Goal: Transaction & Acquisition: Purchase product/service

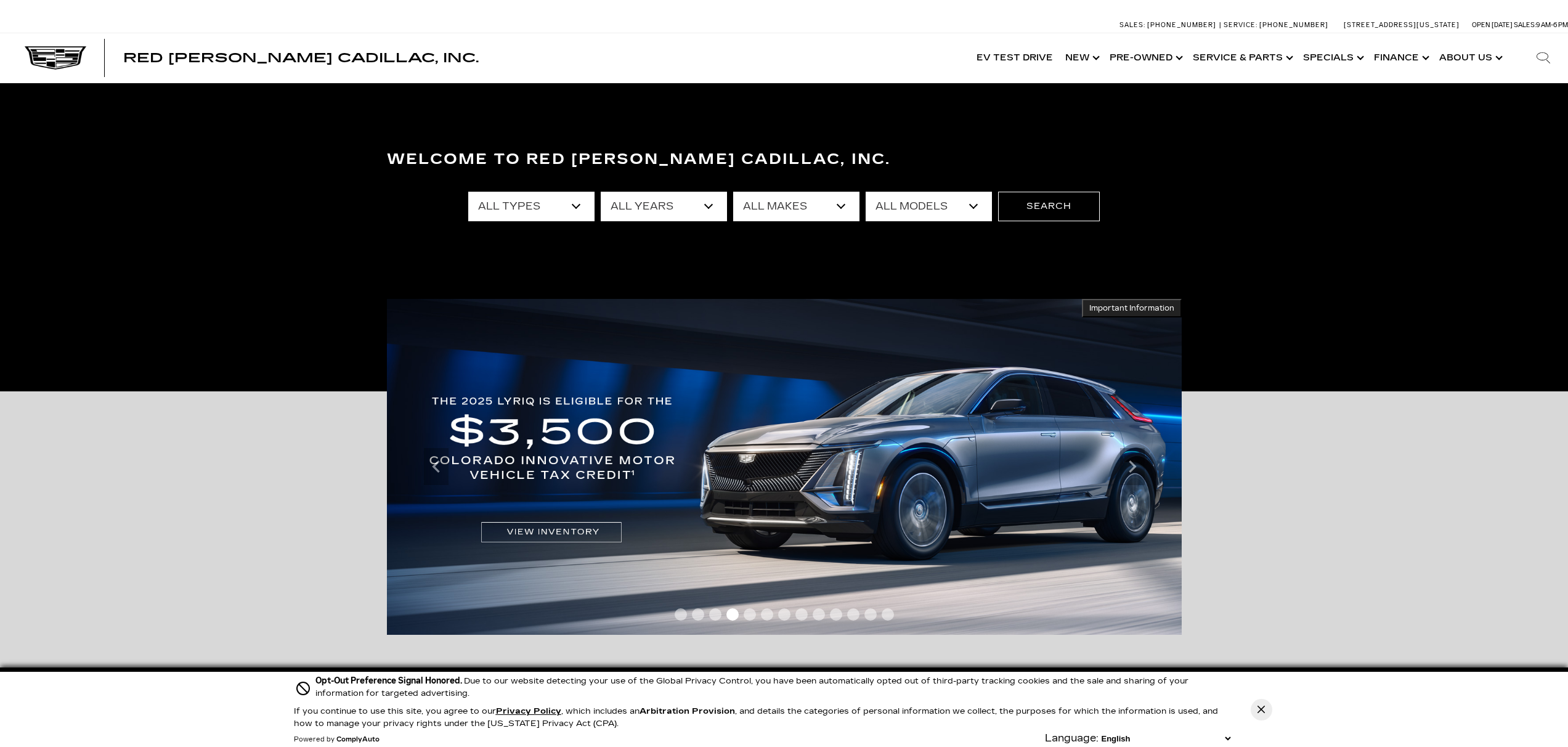
click at [711, 205] on select "All Years 2026 2025 2024 2023 2022 2021 2020 2019 2018 2017 2016 2015 2014" at bounding box center [664, 206] width 126 height 29
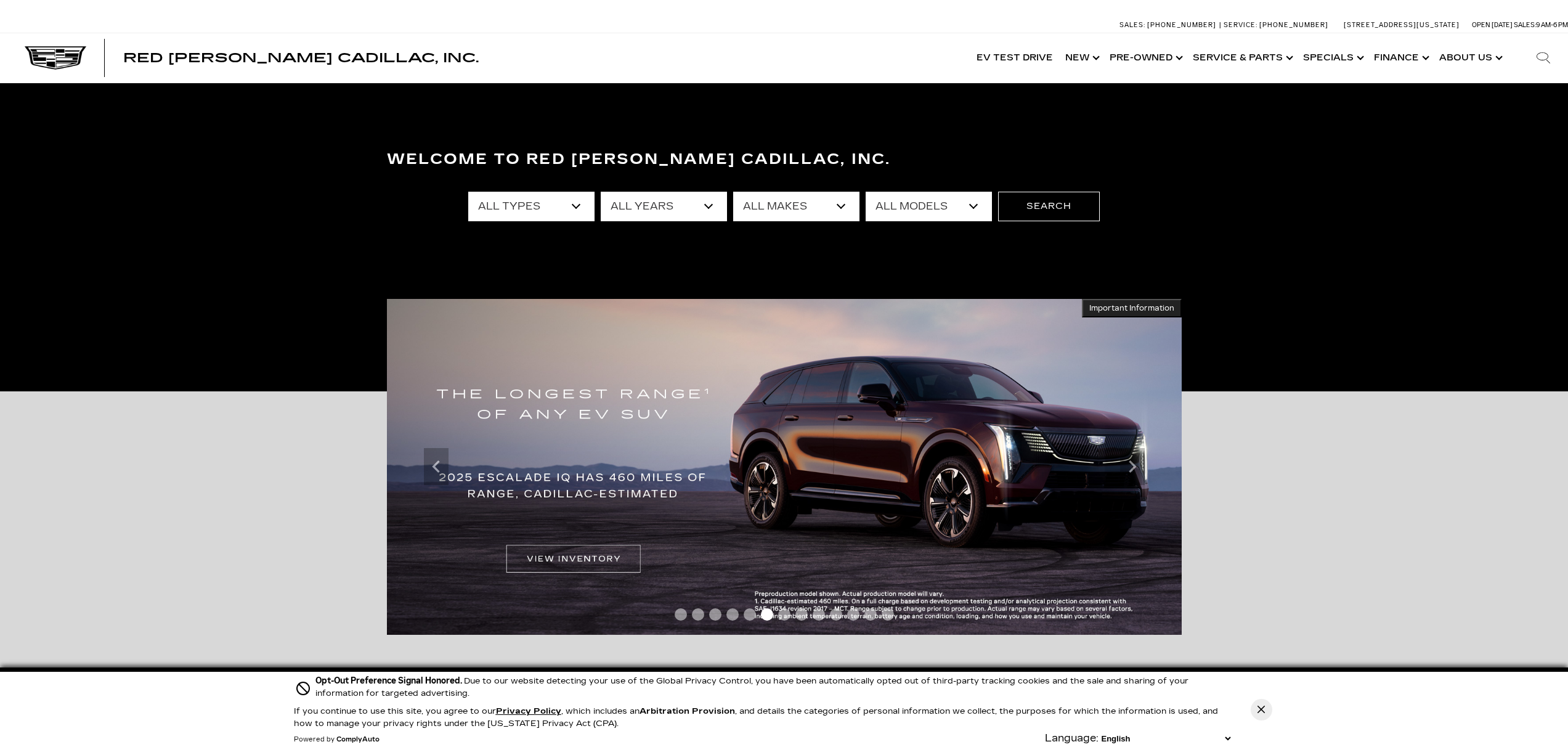
click at [714, 207] on select "All Years 2026 2025 2024 2023 2022 2021 2020 2019 2018 2017 2016 2015 2014" at bounding box center [664, 206] width 126 height 29
click at [574, 205] on select "All Types New Used Certified Used Demo" at bounding box center [532, 206] width 126 height 29
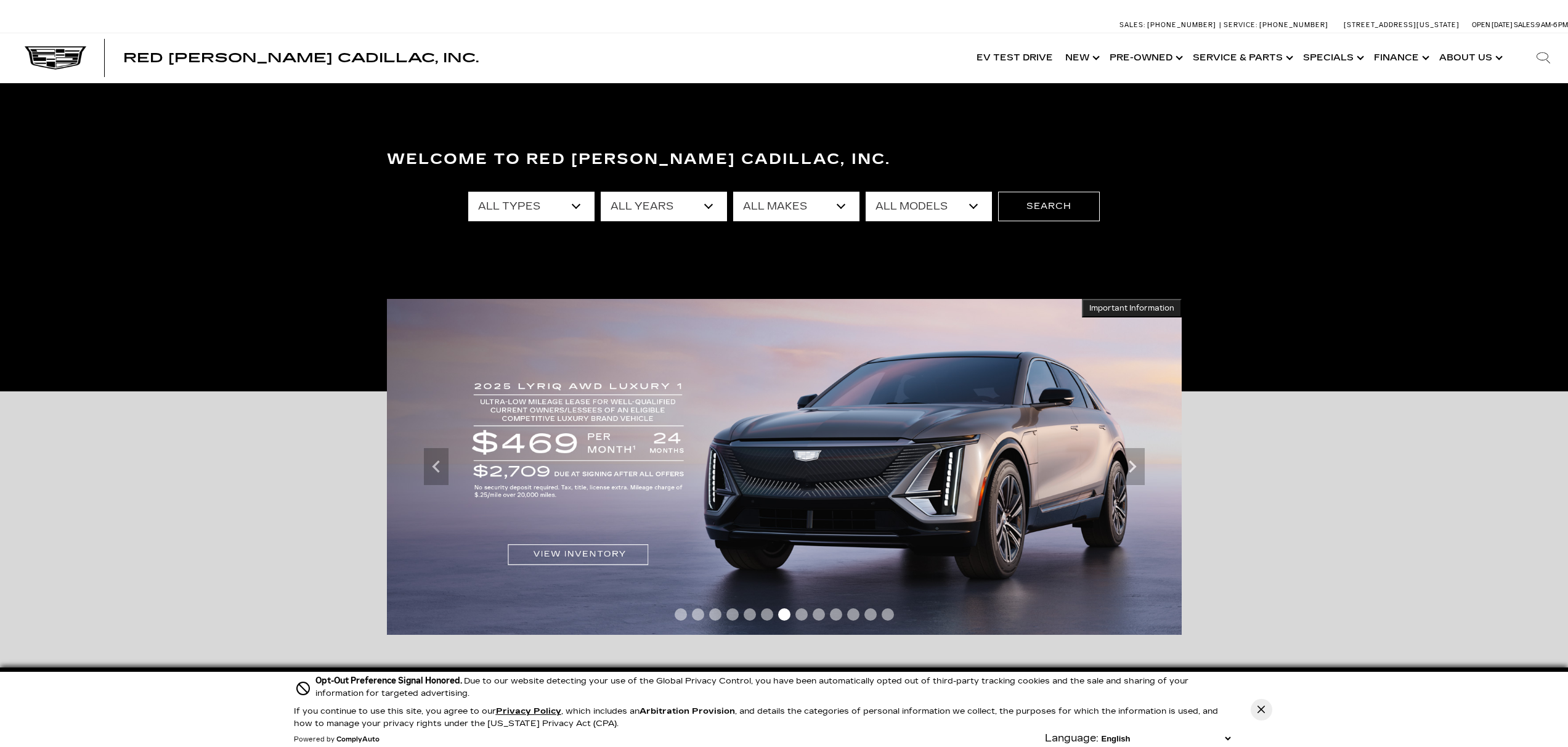
select select "Used"
click at [468, 191] on select "All Types New Used Certified Used Demo" at bounding box center [532, 206] width 126 height 29
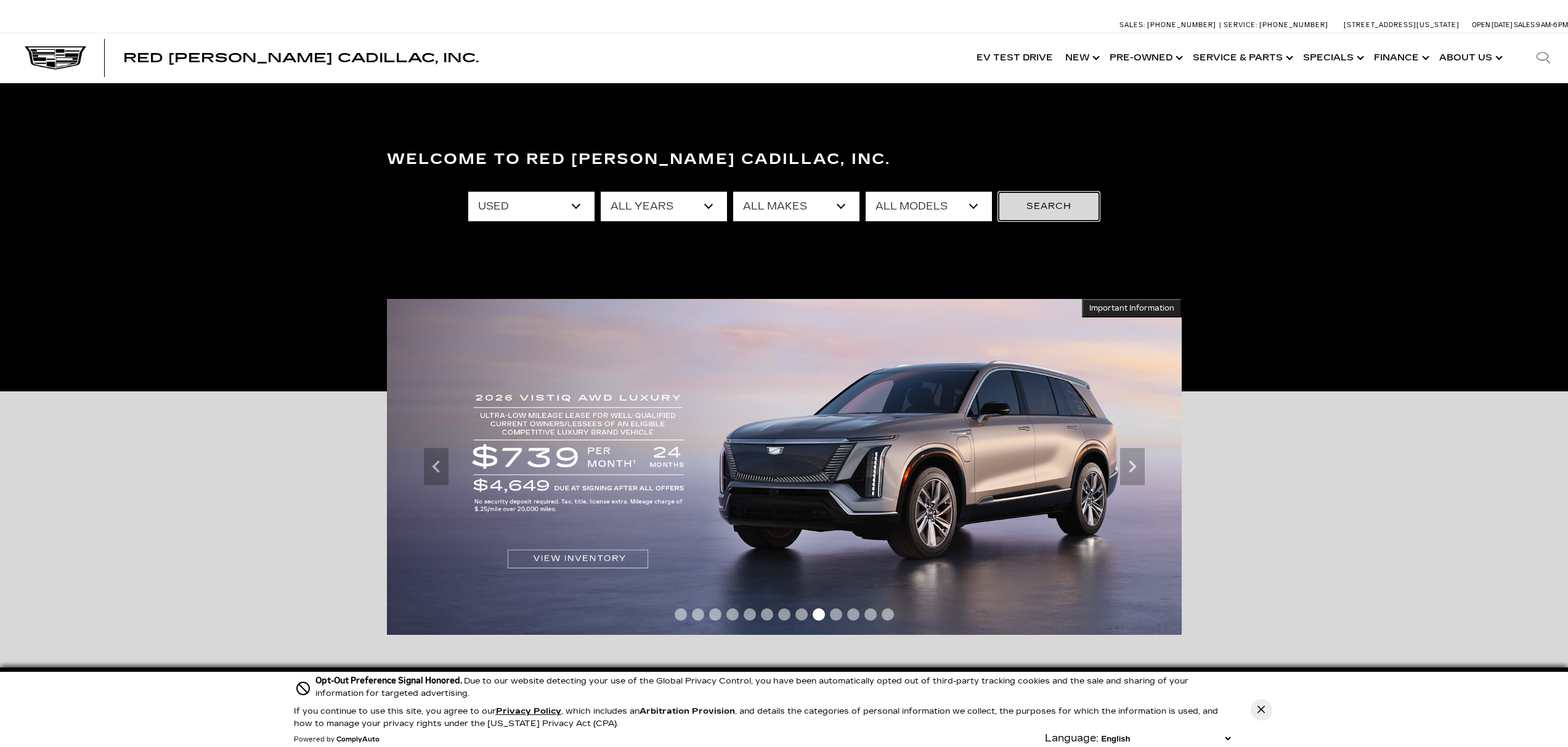
click at [1052, 210] on button "Search" at bounding box center [1049, 206] width 102 height 29
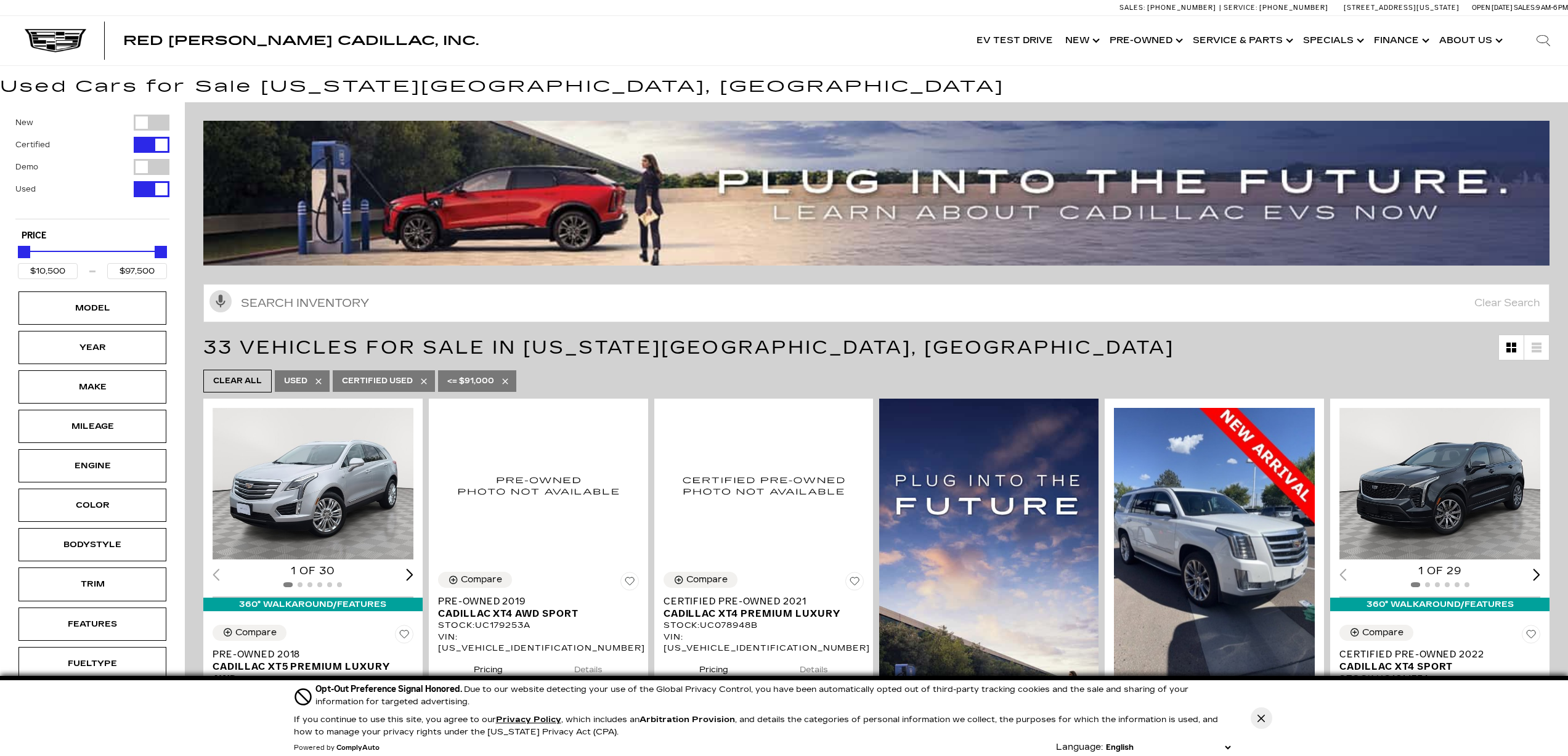
drag, startPoint x: 163, startPoint y: 252, endPoint x: 79, endPoint y: 257, distance: 84.1
click at [79, 257] on div "Price" at bounding box center [93, 252] width 149 height 21
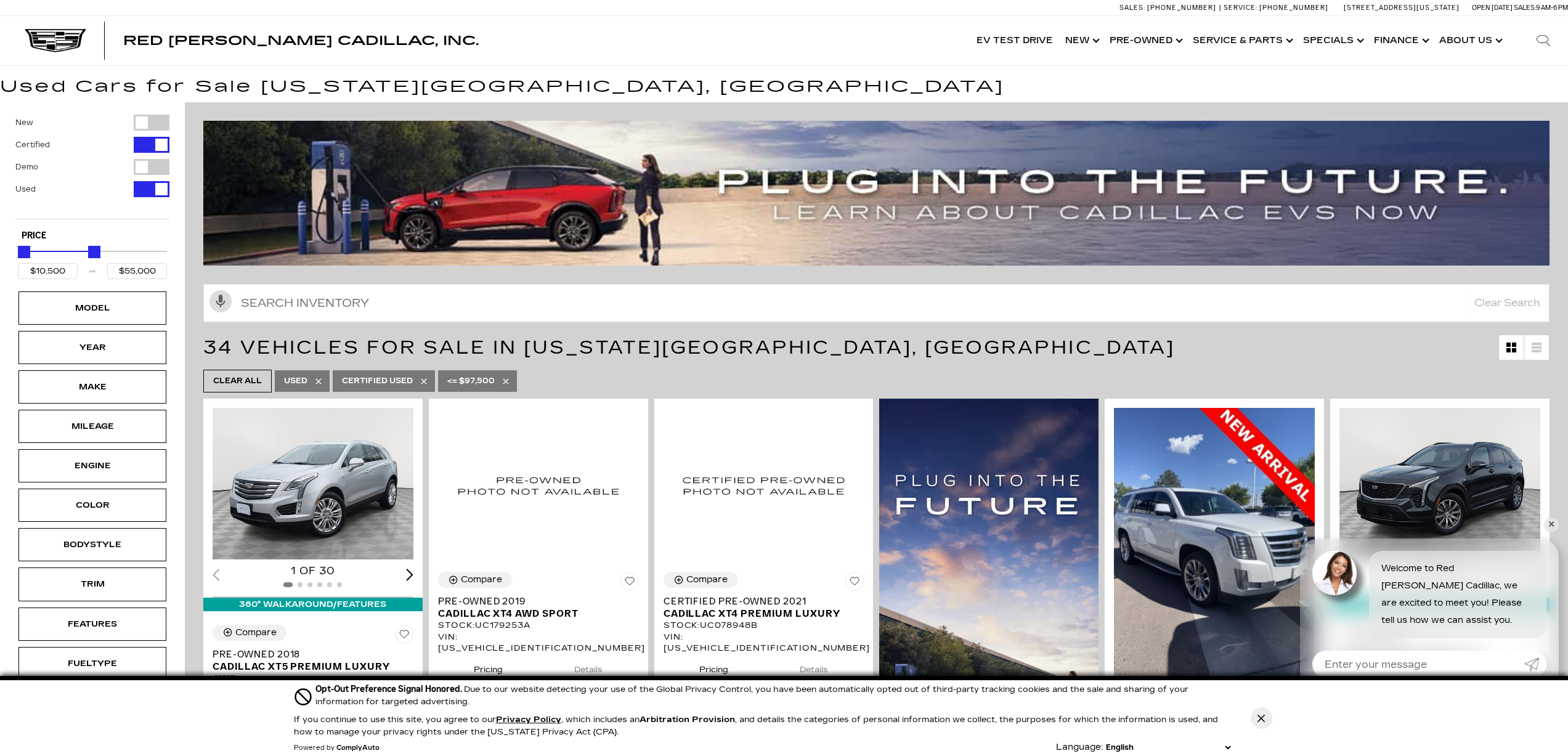
drag, startPoint x: 163, startPoint y: 248, endPoint x: 96, endPoint y: 252, distance: 67.1
click at [96, 252] on div "Maximum Price" at bounding box center [94, 252] width 13 height 13
drag, startPoint x: 94, startPoint y: 252, endPoint x: 46, endPoint y: 252, distance: 48.0
click at [46, 252] on div "Maximum Price" at bounding box center [47, 252] width 13 height 13
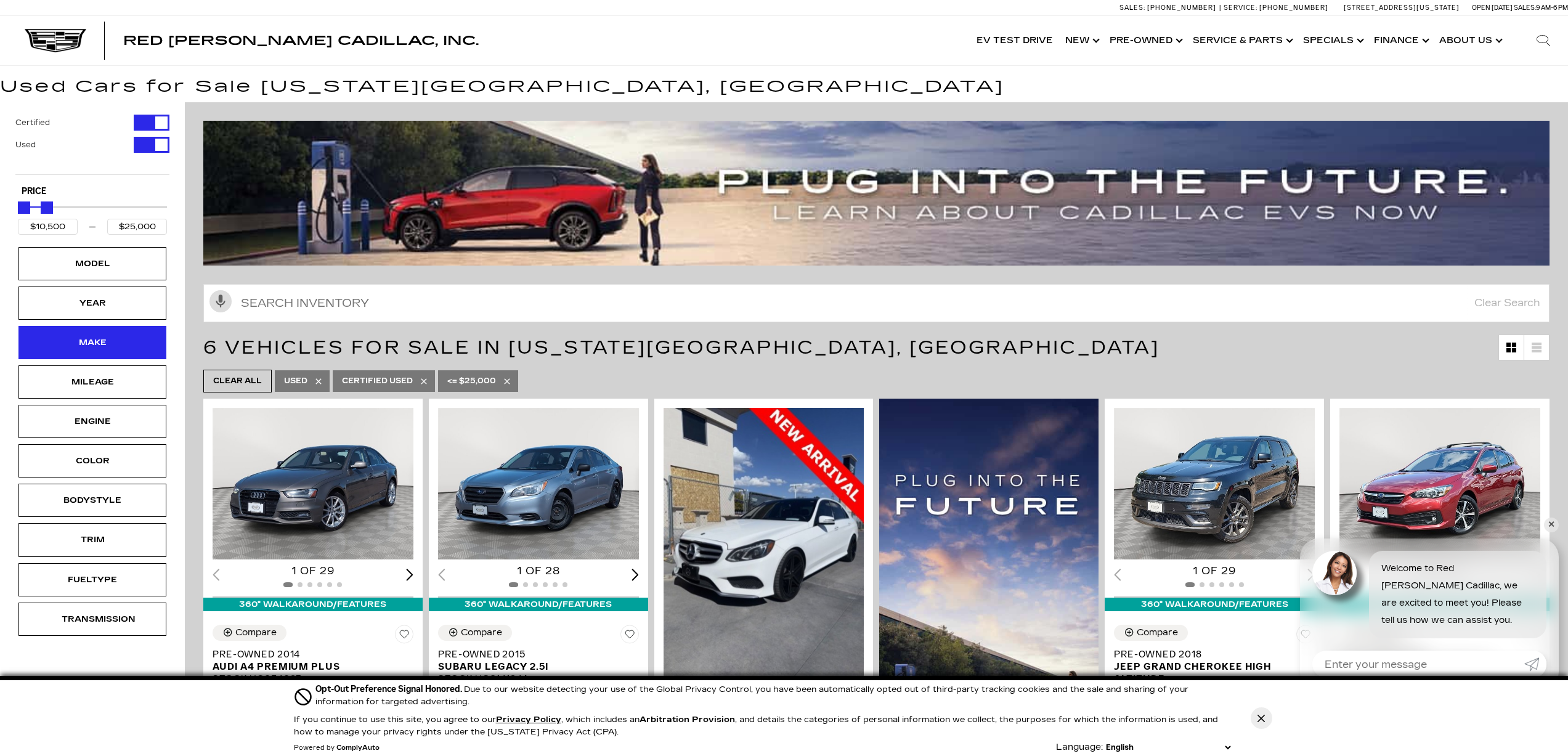
click at [107, 340] on div "Make" at bounding box center [92, 343] width 61 height 14
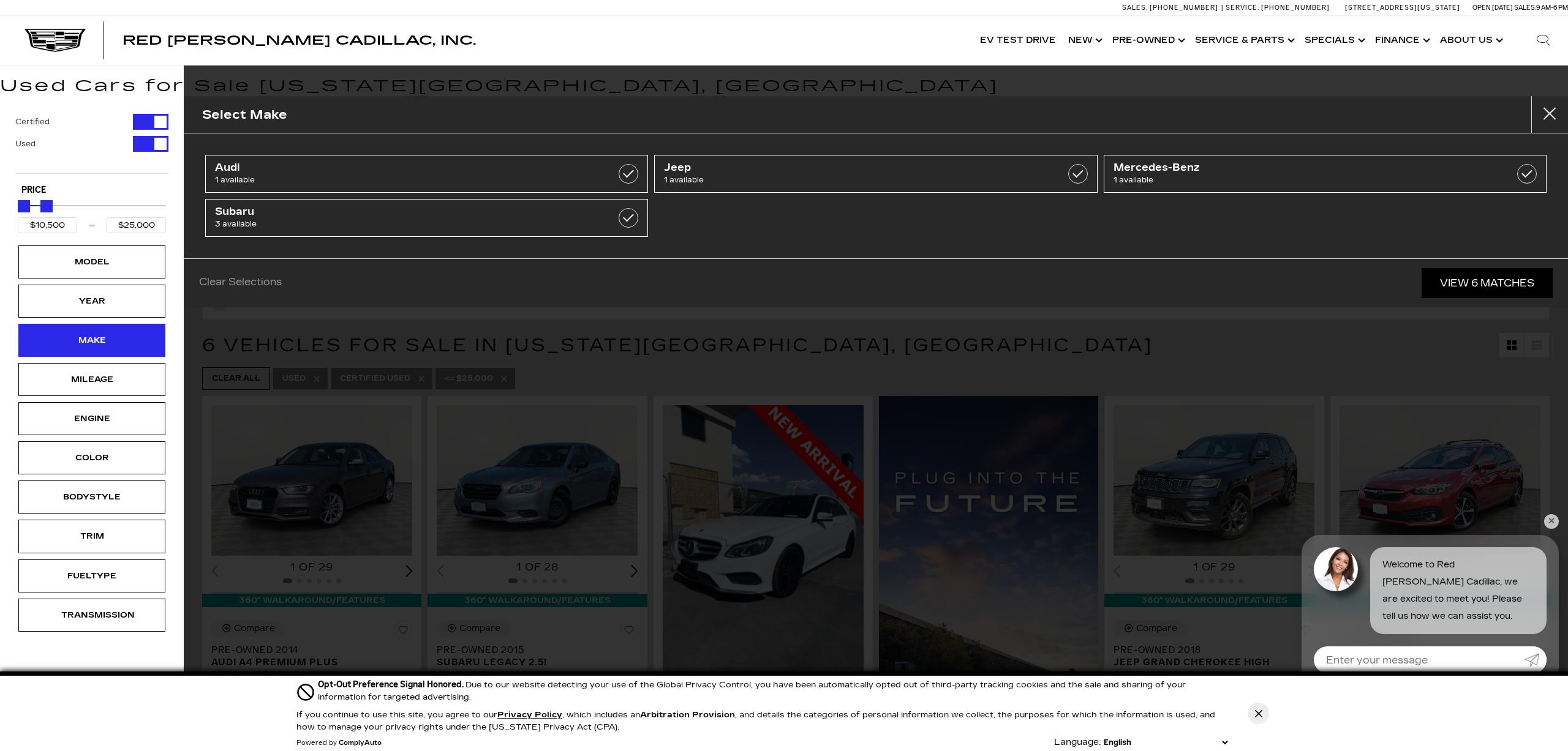
click at [108, 338] on div "Make" at bounding box center [91, 341] width 61 height 14
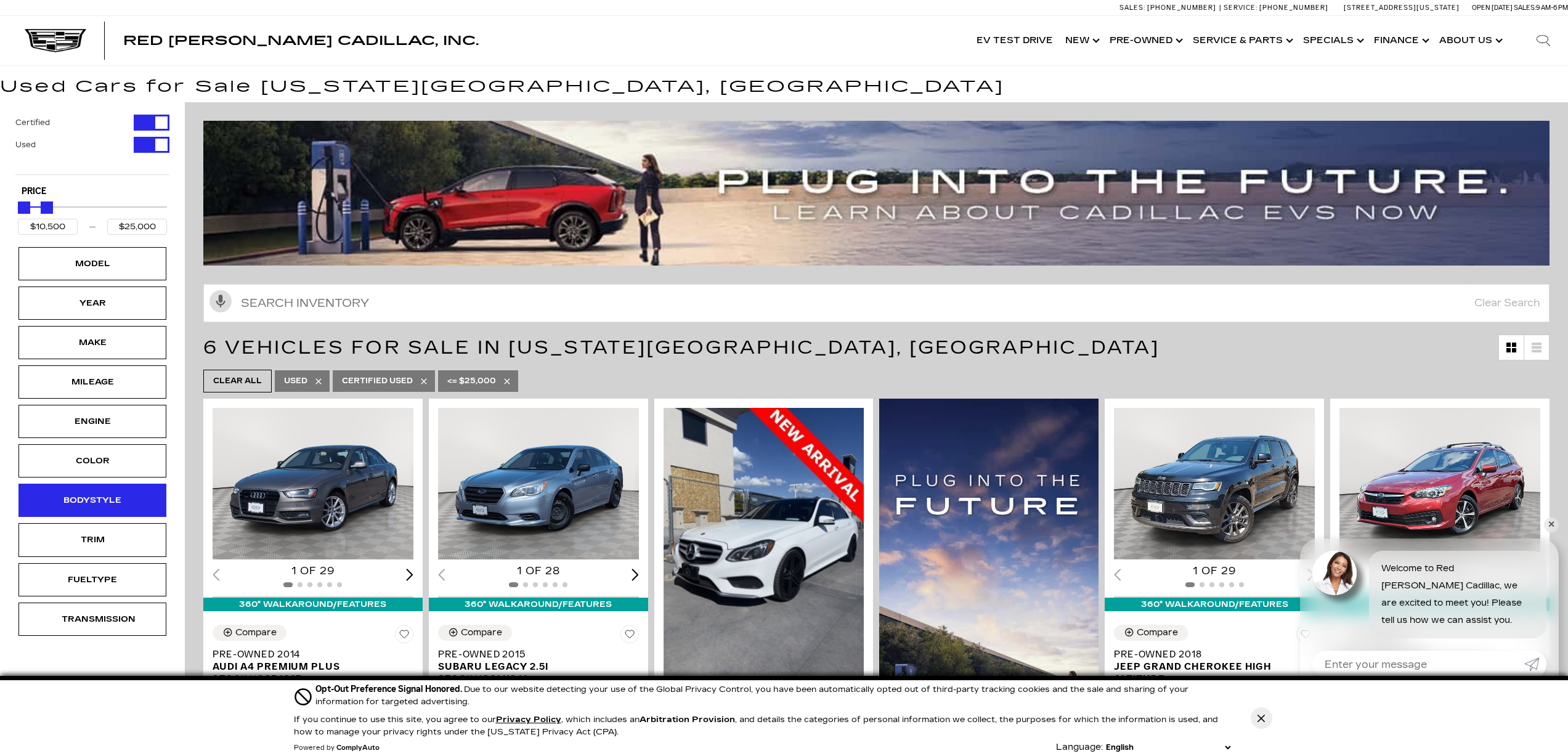
click at [127, 498] on div "Bodystyle" at bounding box center [93, 500] width 148 height 33
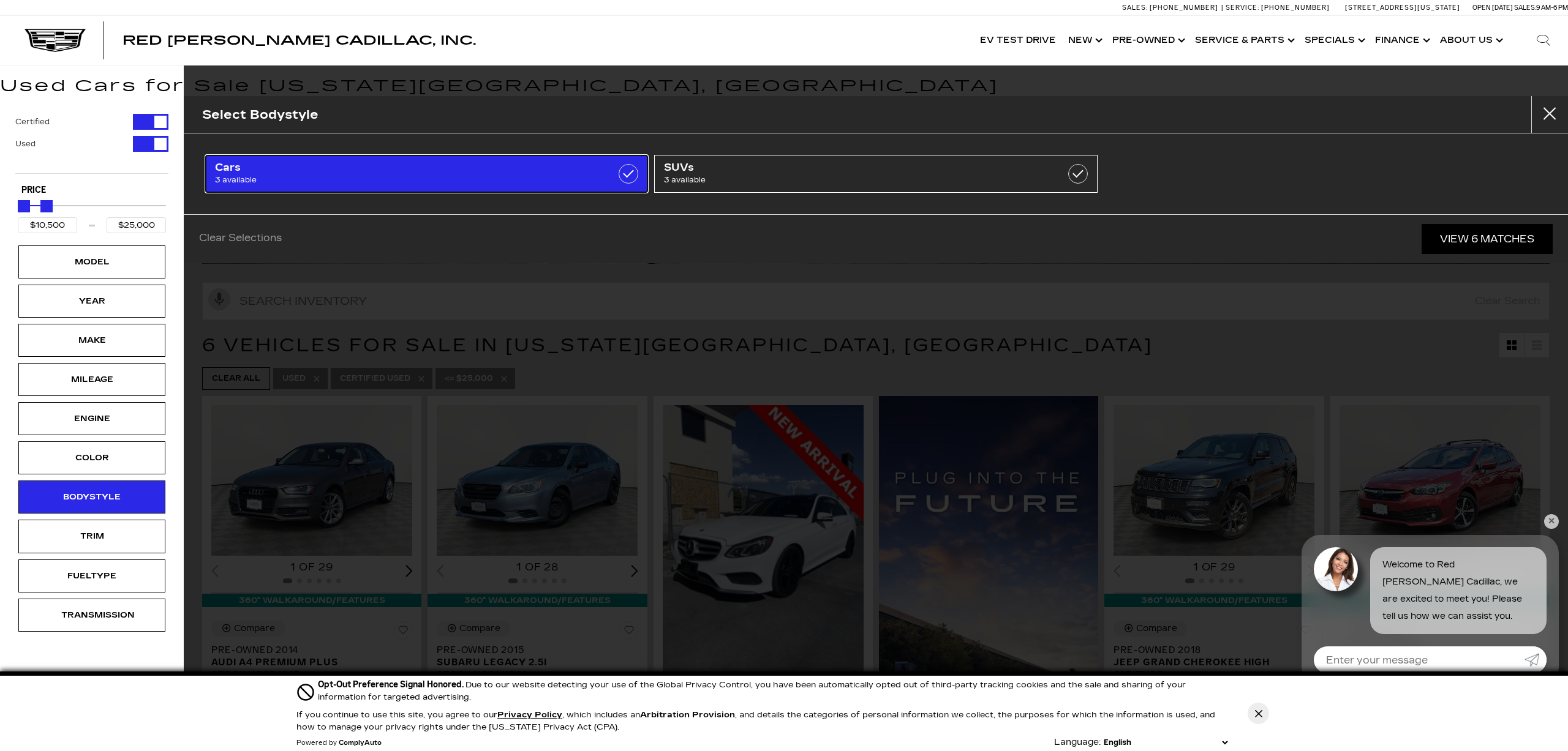
click at [629, 175] on label at bounding box center [629, 174] width 20 height 20
type input "$17,000"
checkbox input "true"
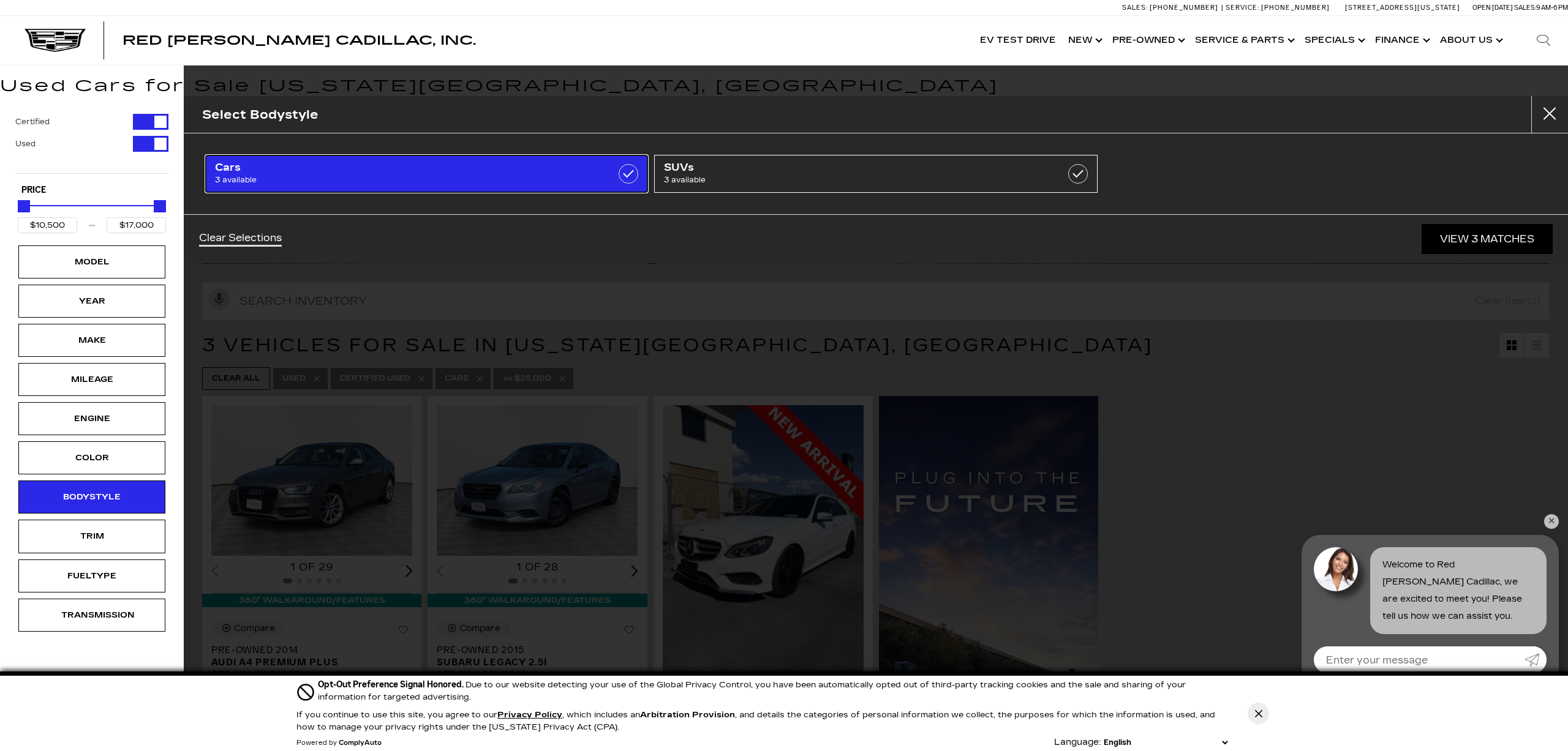
click at [629, 175] on label at bounding box center [629, 174] width 20 height 20
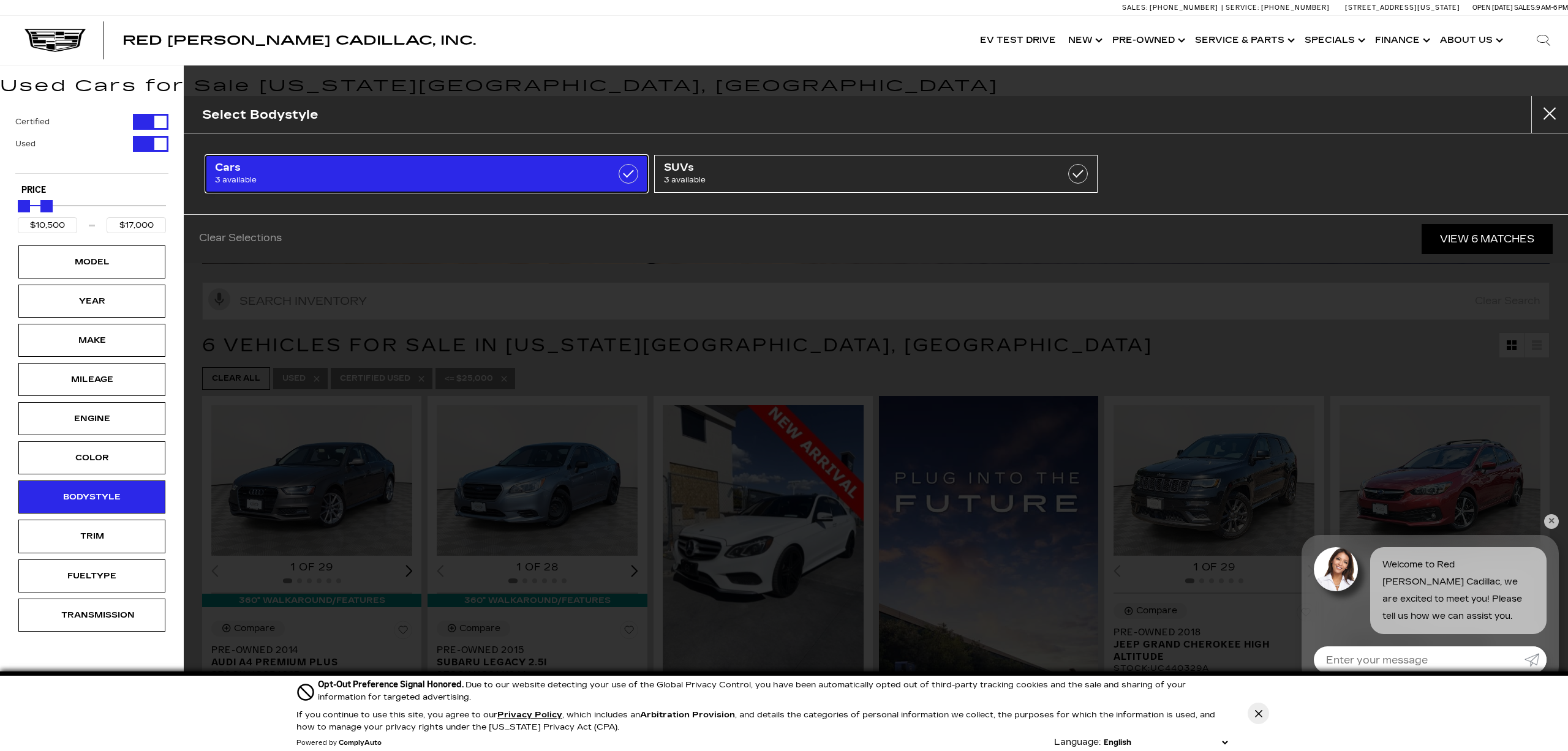
type input "$25,000"
checkbox input "false"
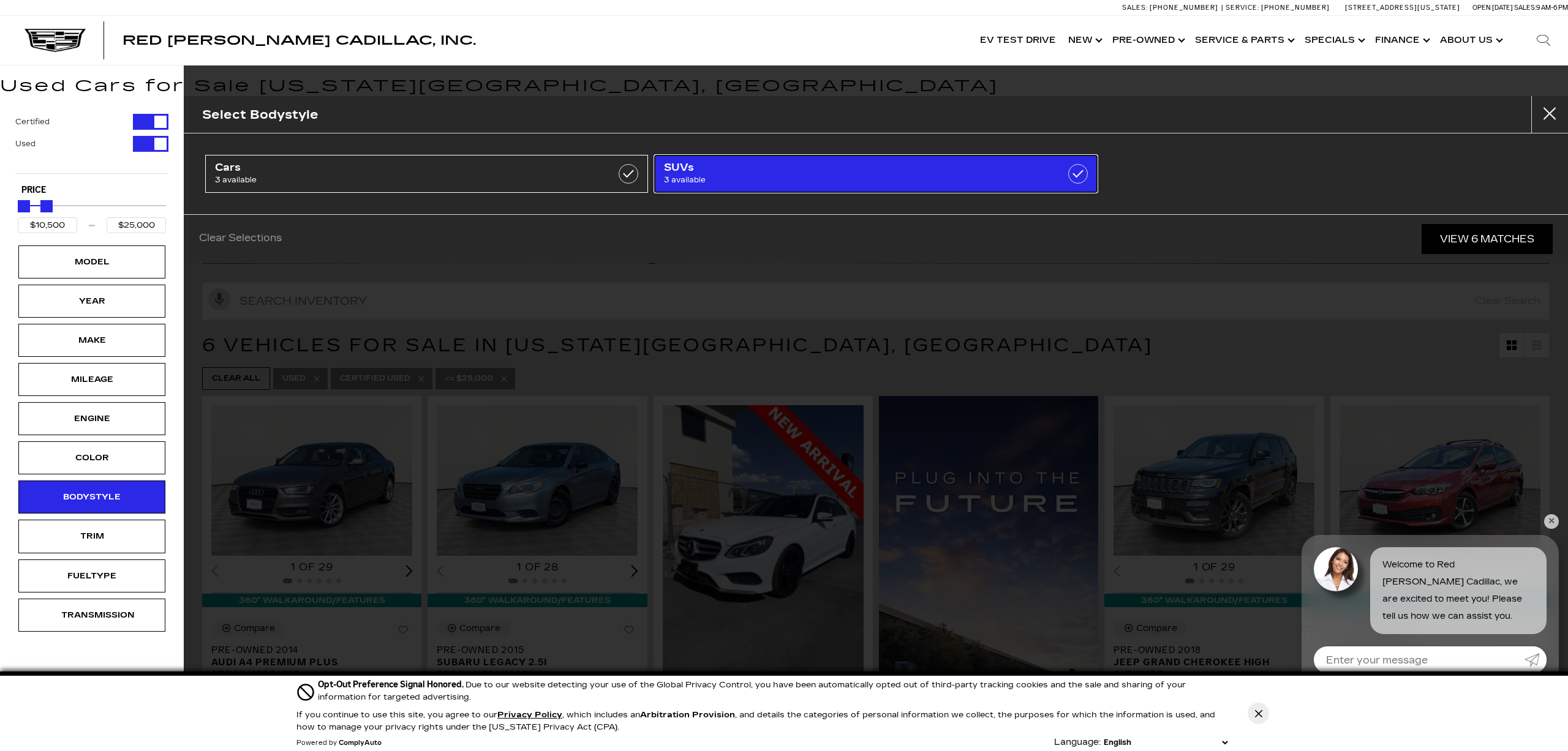
click at [1079, 173] on label at bounding box center [1079, 174] width 20 height 20
type input "$18,689"
checkbox input "true"
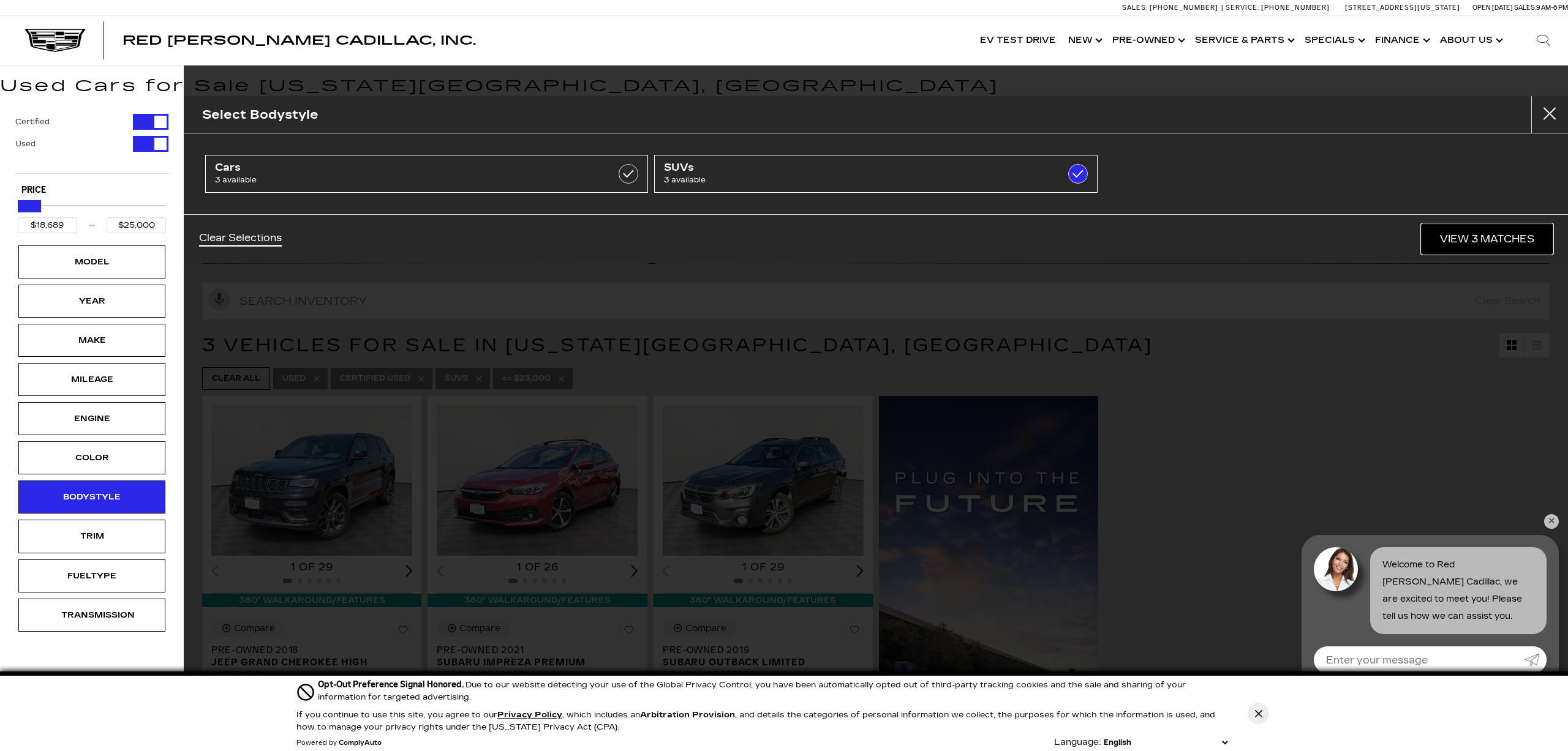
click at [1449, 234] on link "View 3 Matches" at bounding box center [1487, 239] width 131 height 30
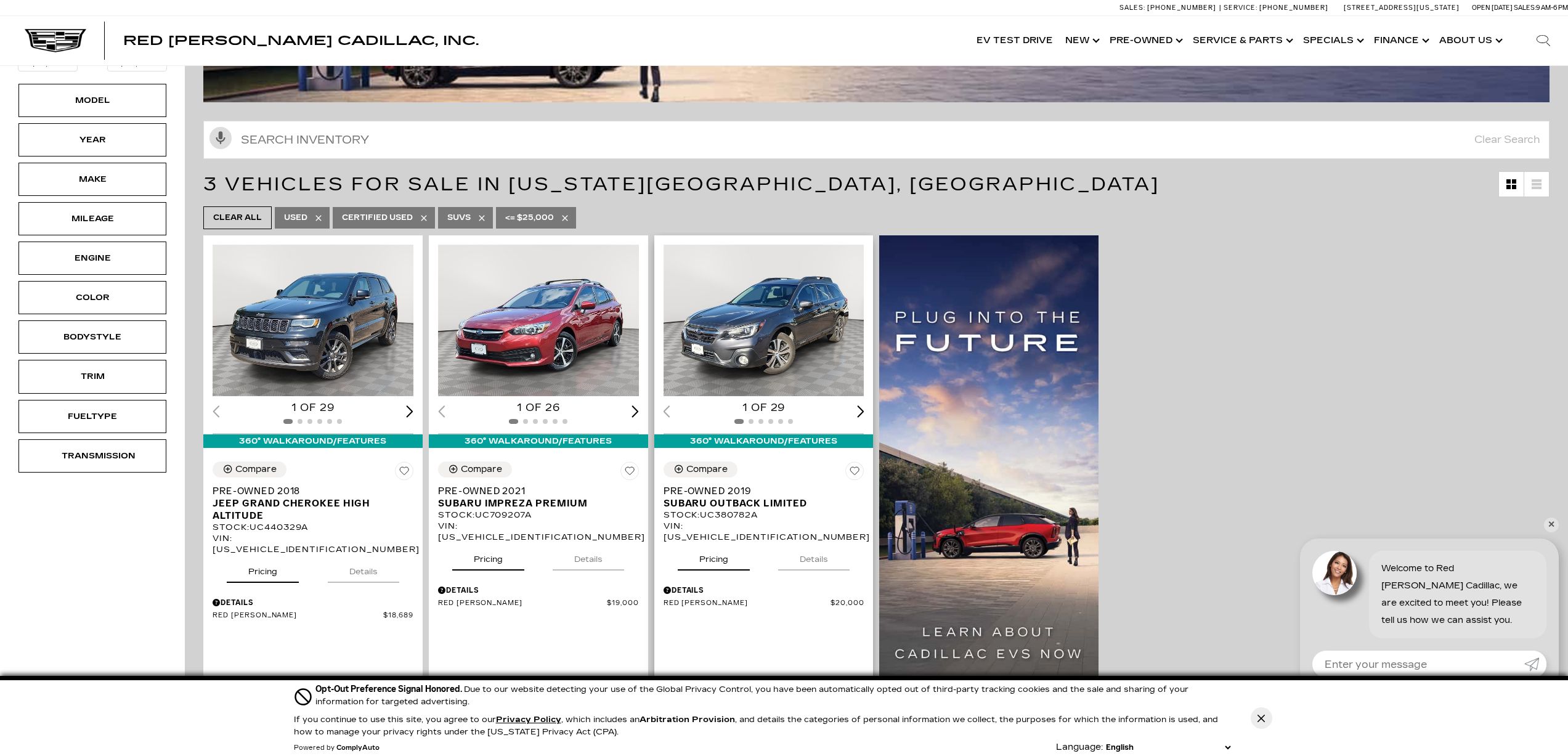
scroll to position [165, 0]
click at [492, 468] on div "Compare" at bounding box center [482, 469] width 41 height 11
click at [716, 468] on div "Compare" at bounding box center [707, 469] width 41 height 11
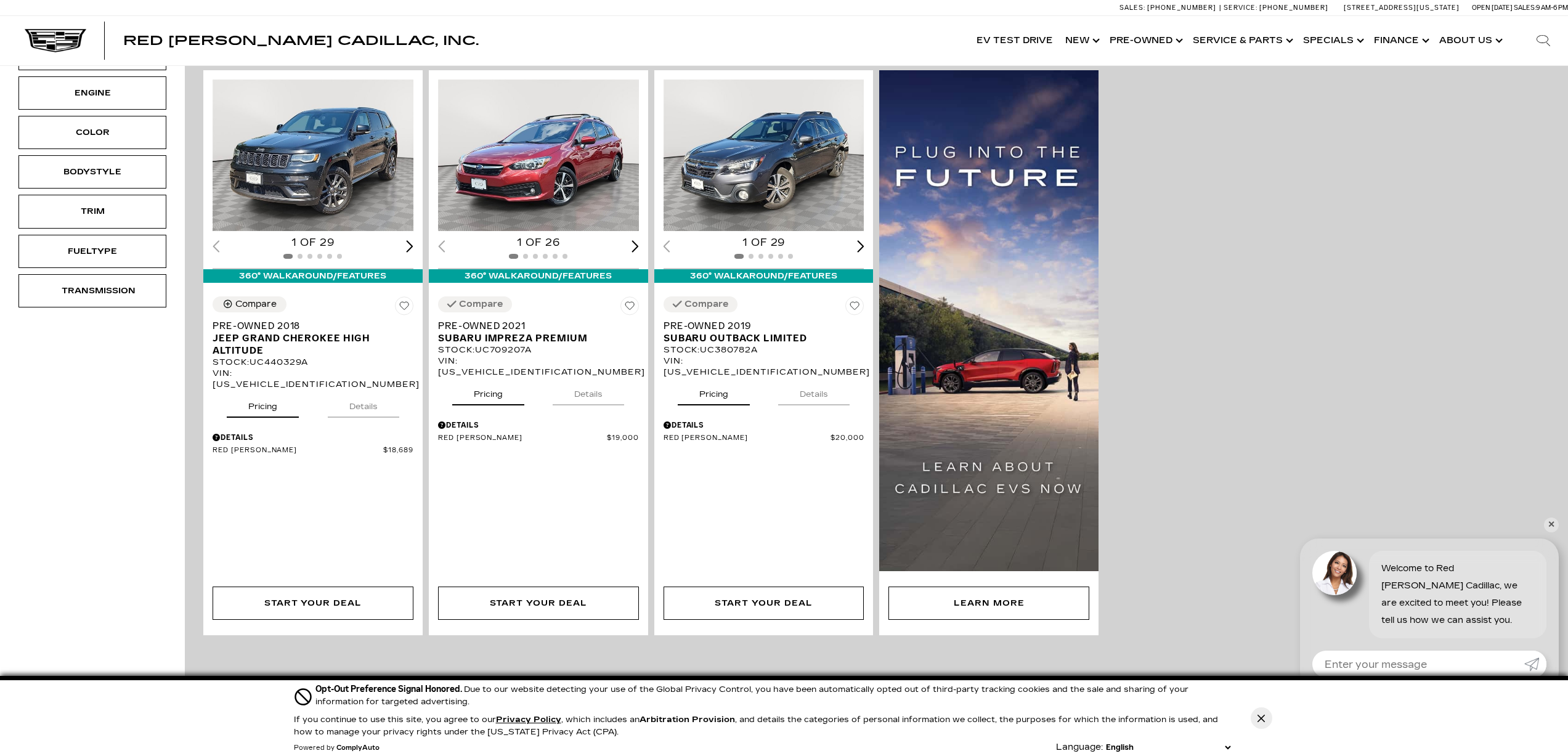
click at [1554, 524] on link "✕" at bounding box center [1551, 525] width 15 height 15
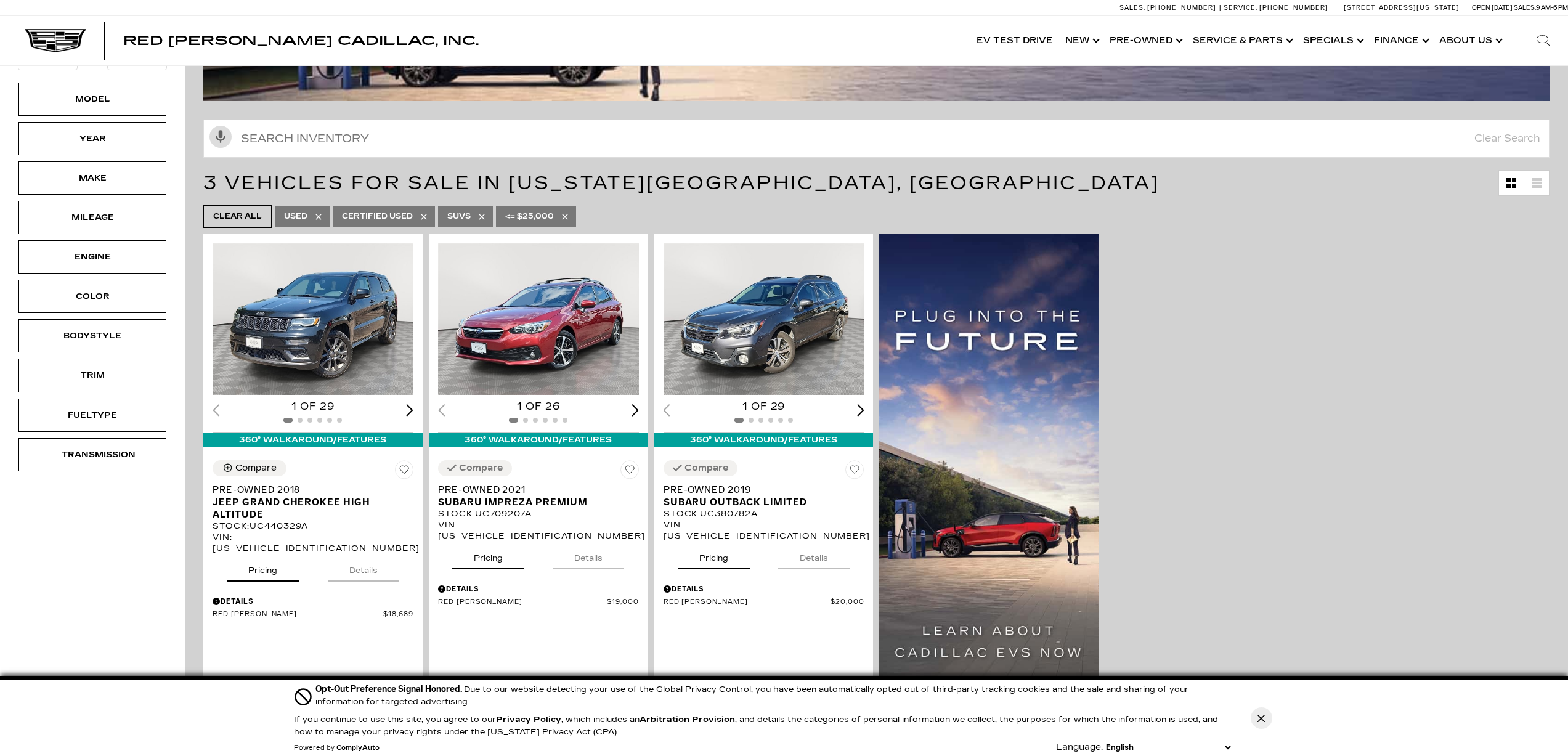
scroll to position [0, 0]
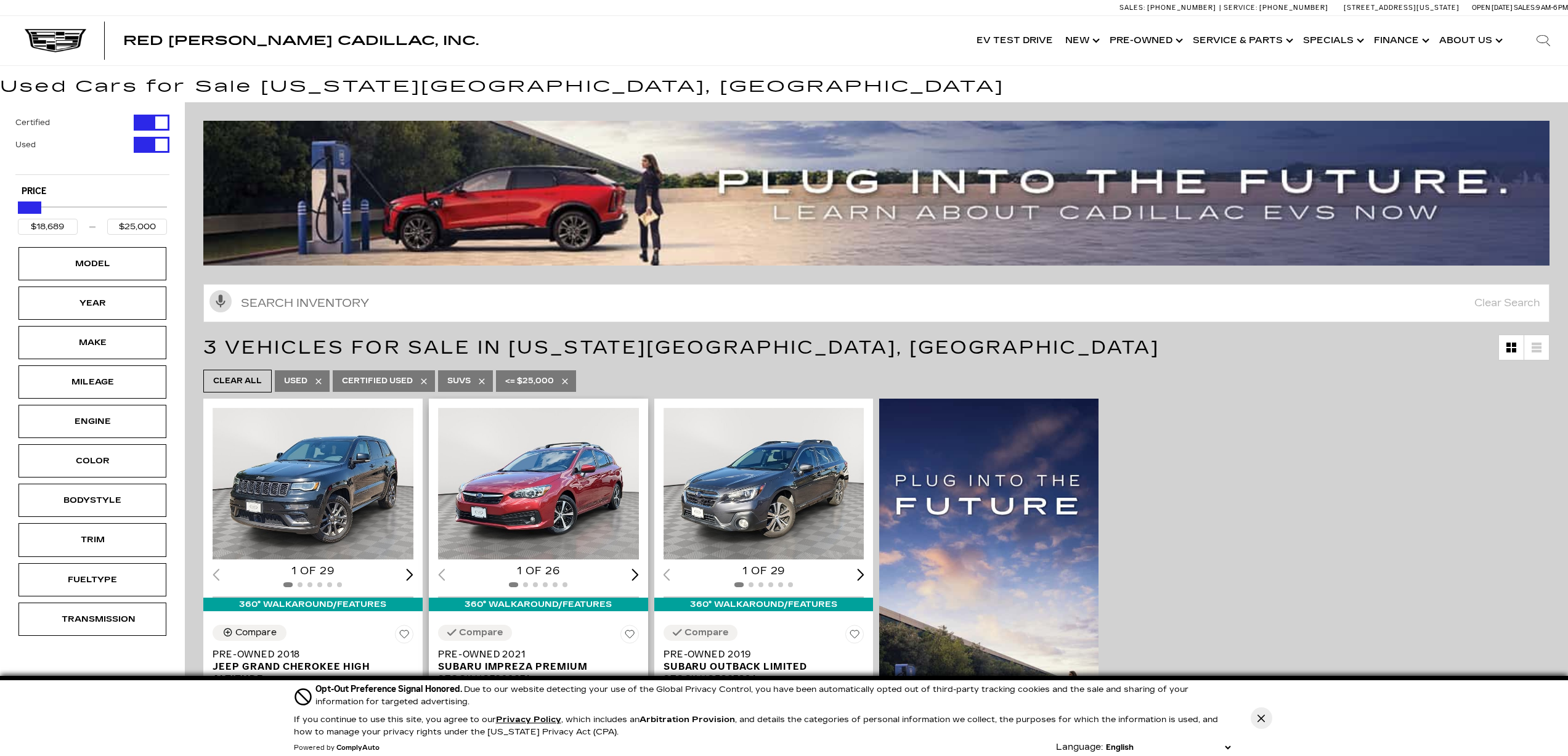
click at [588, 475] on img "1 / 2" at bounding box center [539, 484] width 202 height 151
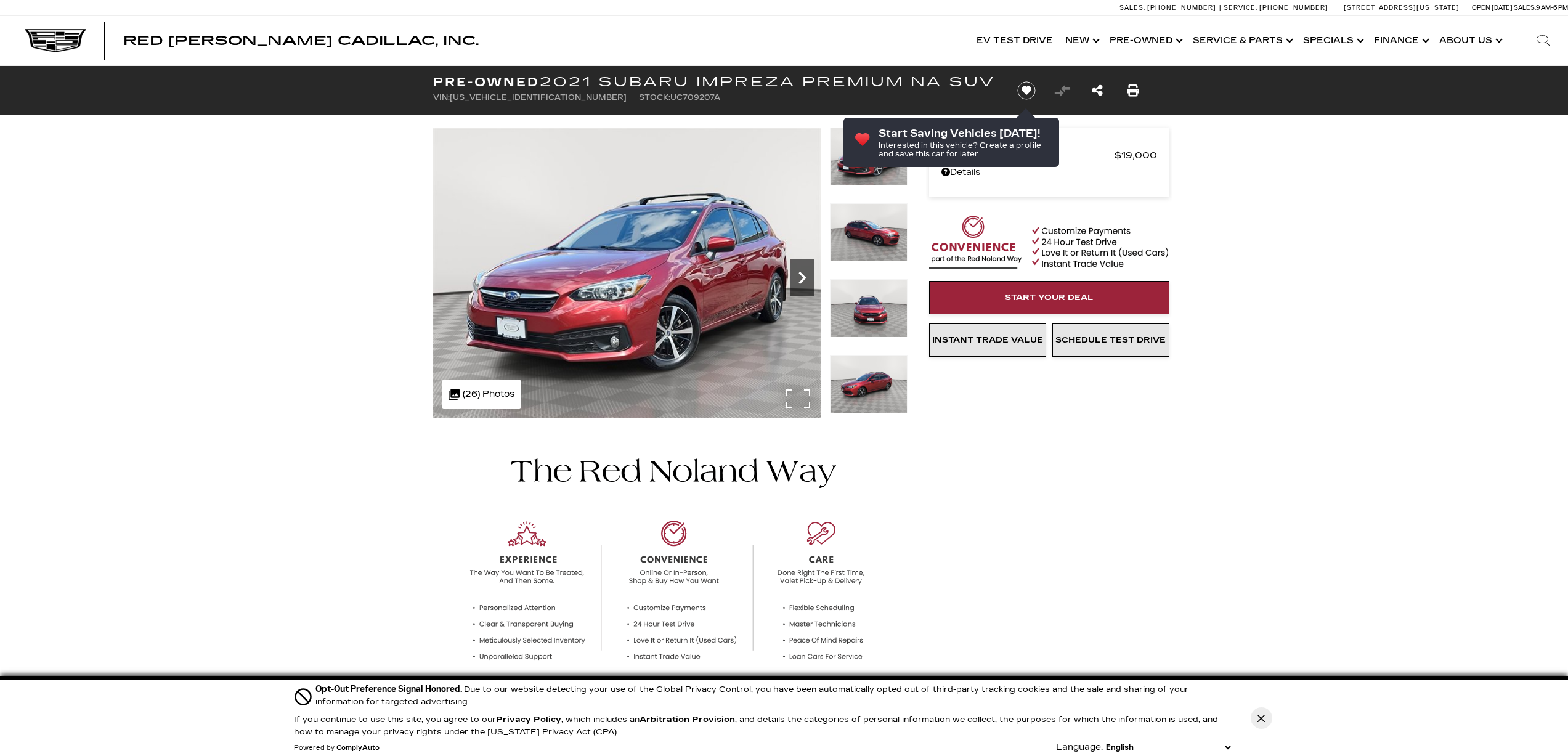
click at [795, 274] on icon "Next" at bounding box center [802, 277] width 24 height 24
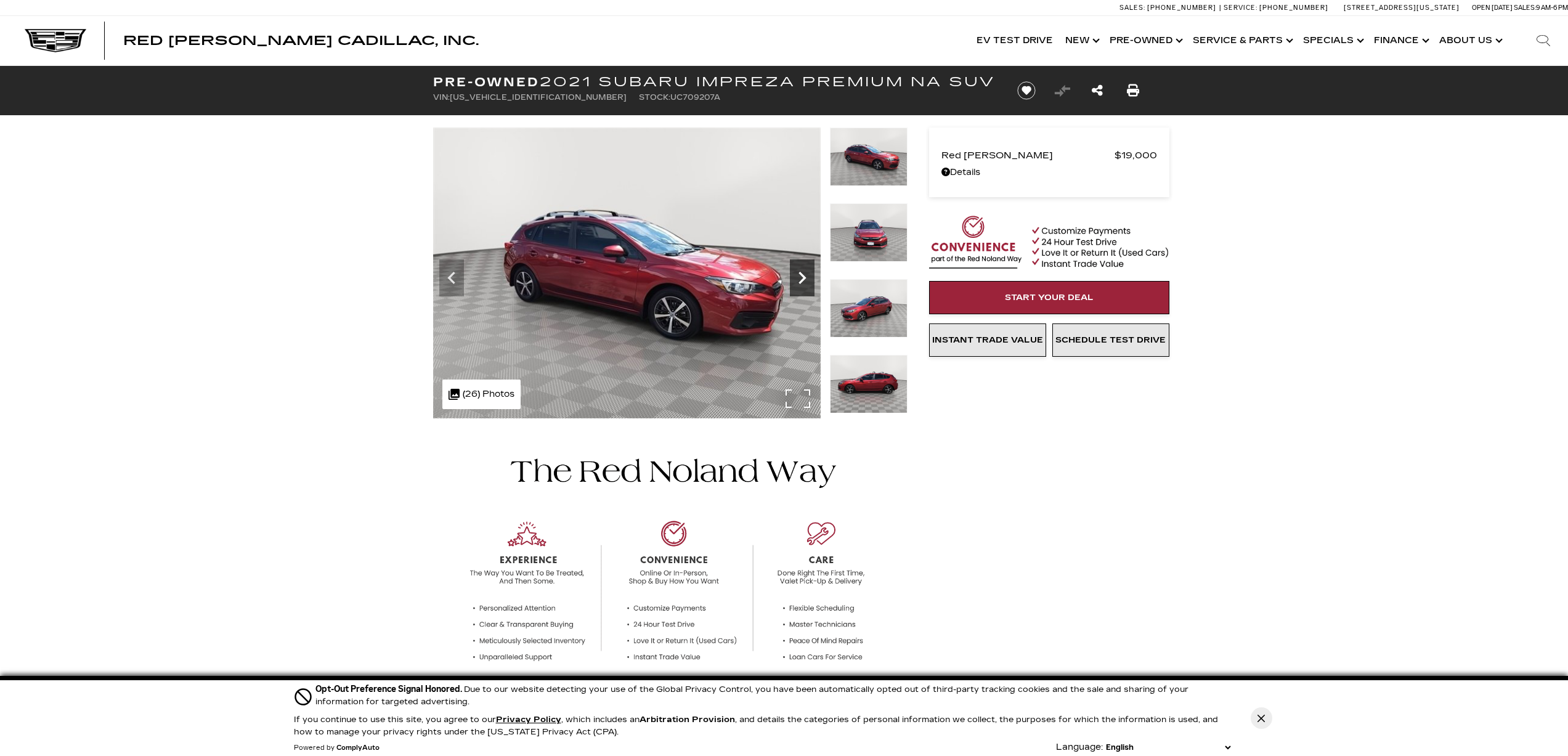
click at [796, 275] on icon "Next" at bounding box center [802, 277] width 24 height 24
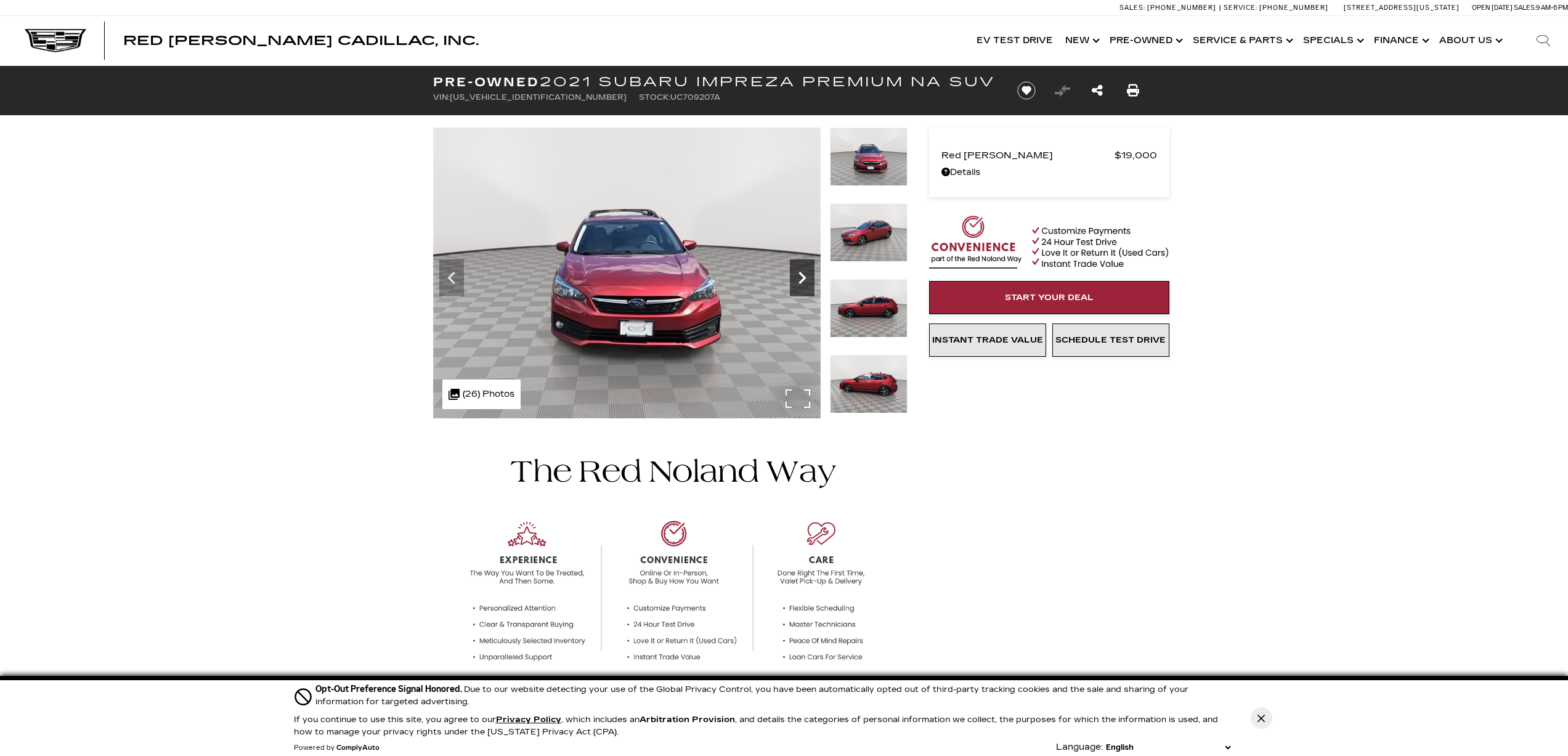
click at [796, 275] on icon "Next" at bounding box center [802, 277] width 24 height 24
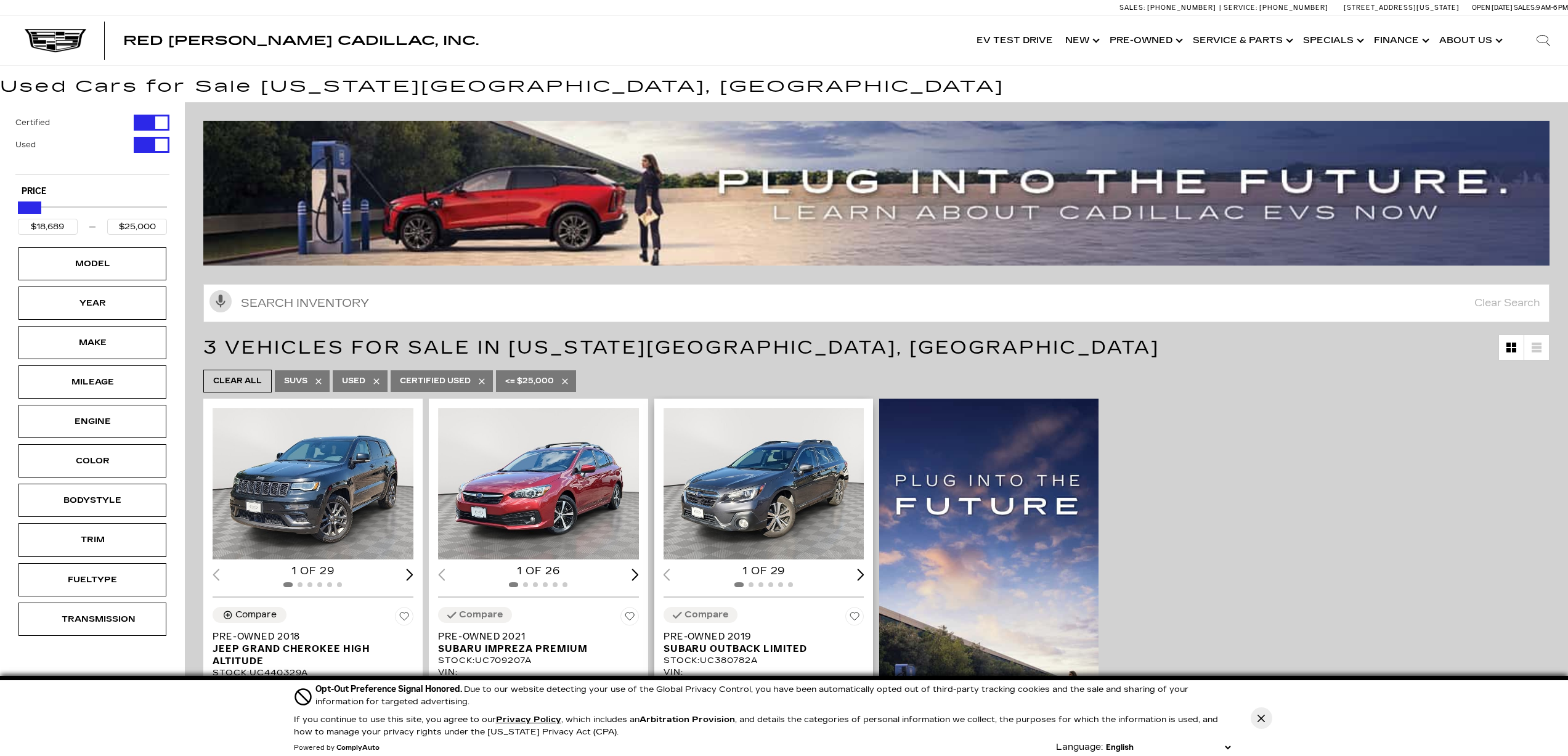
click at [752, 451] on img "1 / 2" at bounding box center [764, 484] width 202 height 151
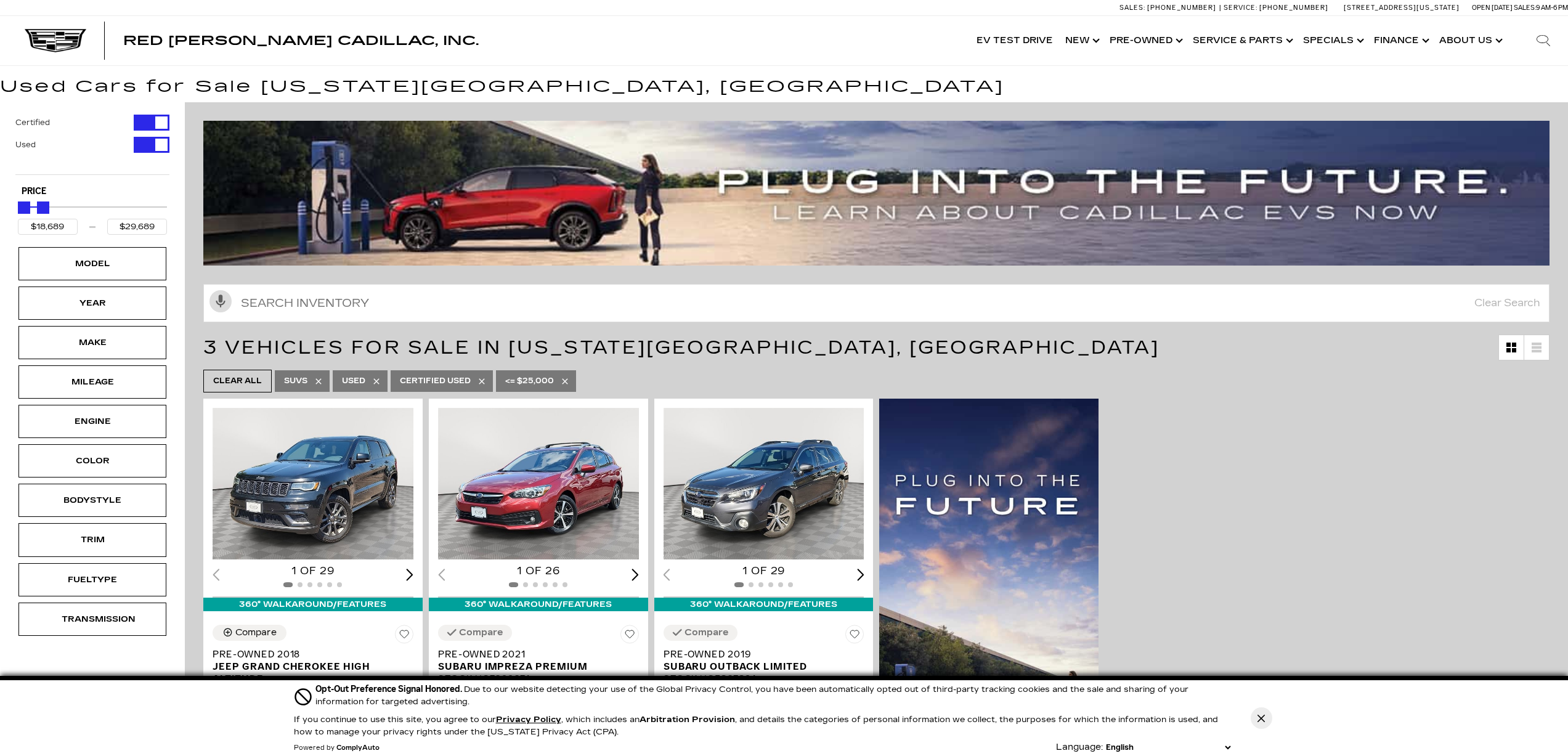
type input "$30,189"
drag, startPoint x: 41, startPoint y: 207, endPoint x: 50, endPoint y: 209, distance: 9.2
click at [50, 209] on div "Maximum Price" at bounding box center [44, 208] width 13 height 13
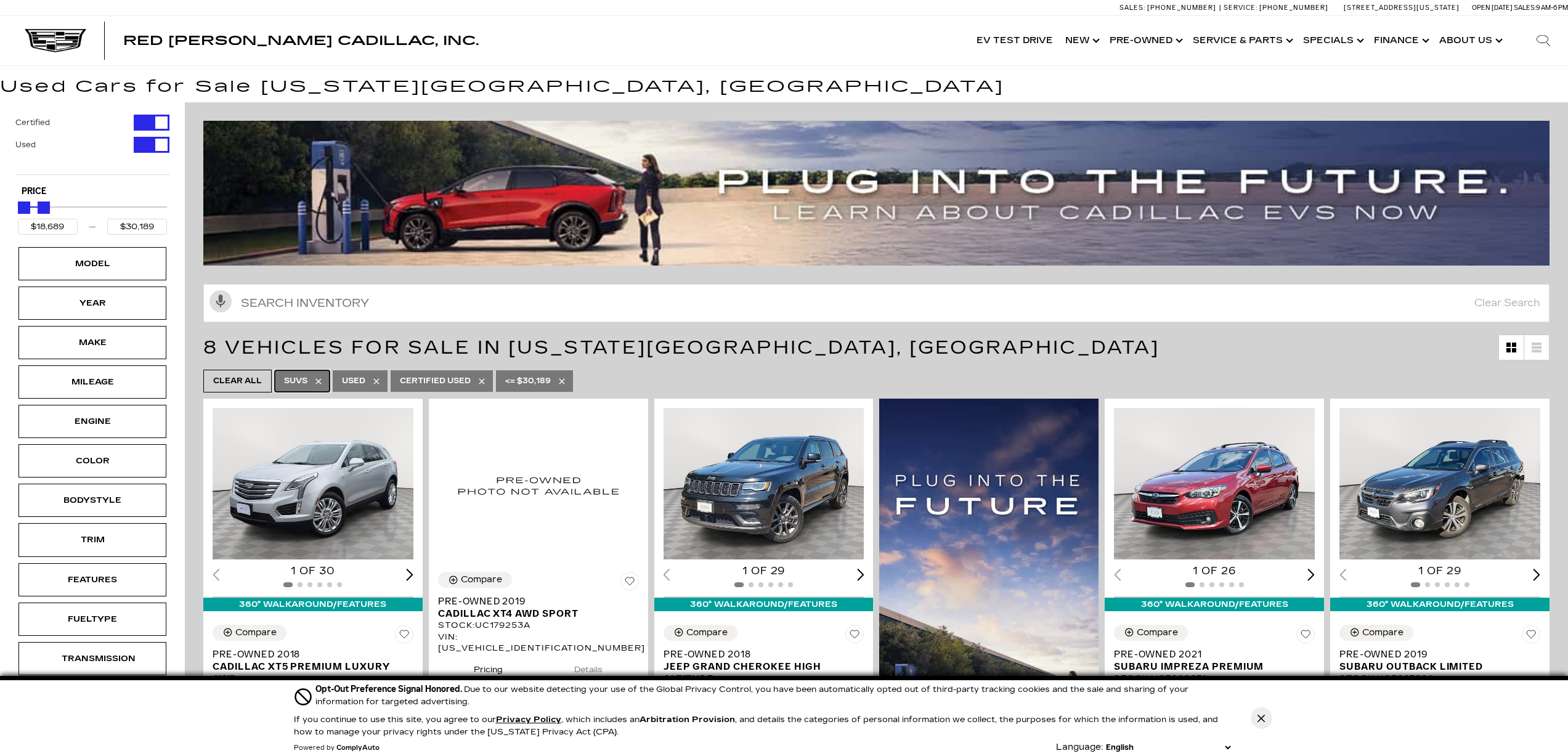
click at [291, 379] on span "SUVs" at bounding box center [295, 381] width 23 height 16
type input "$10,500"
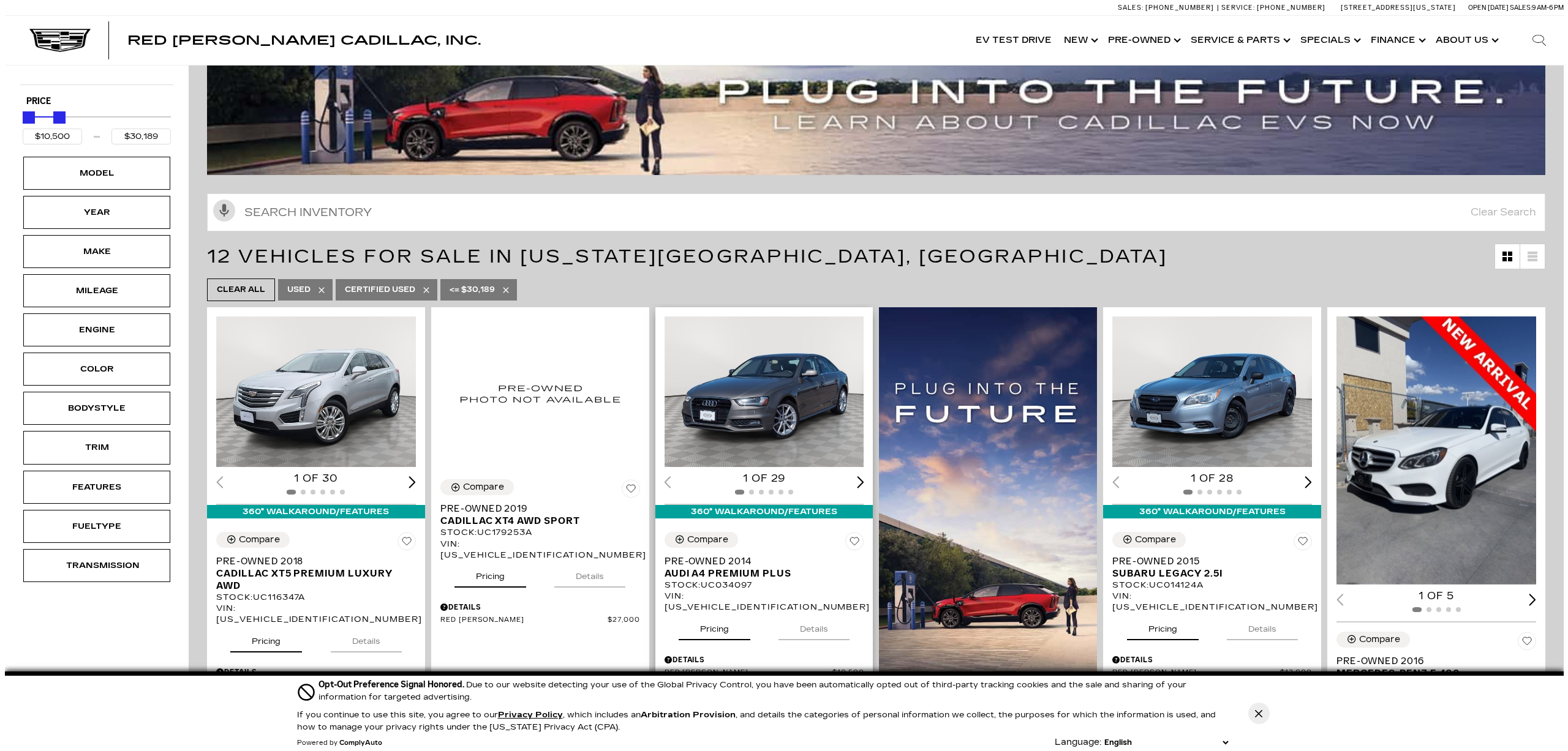
scroll to position [164, 0]
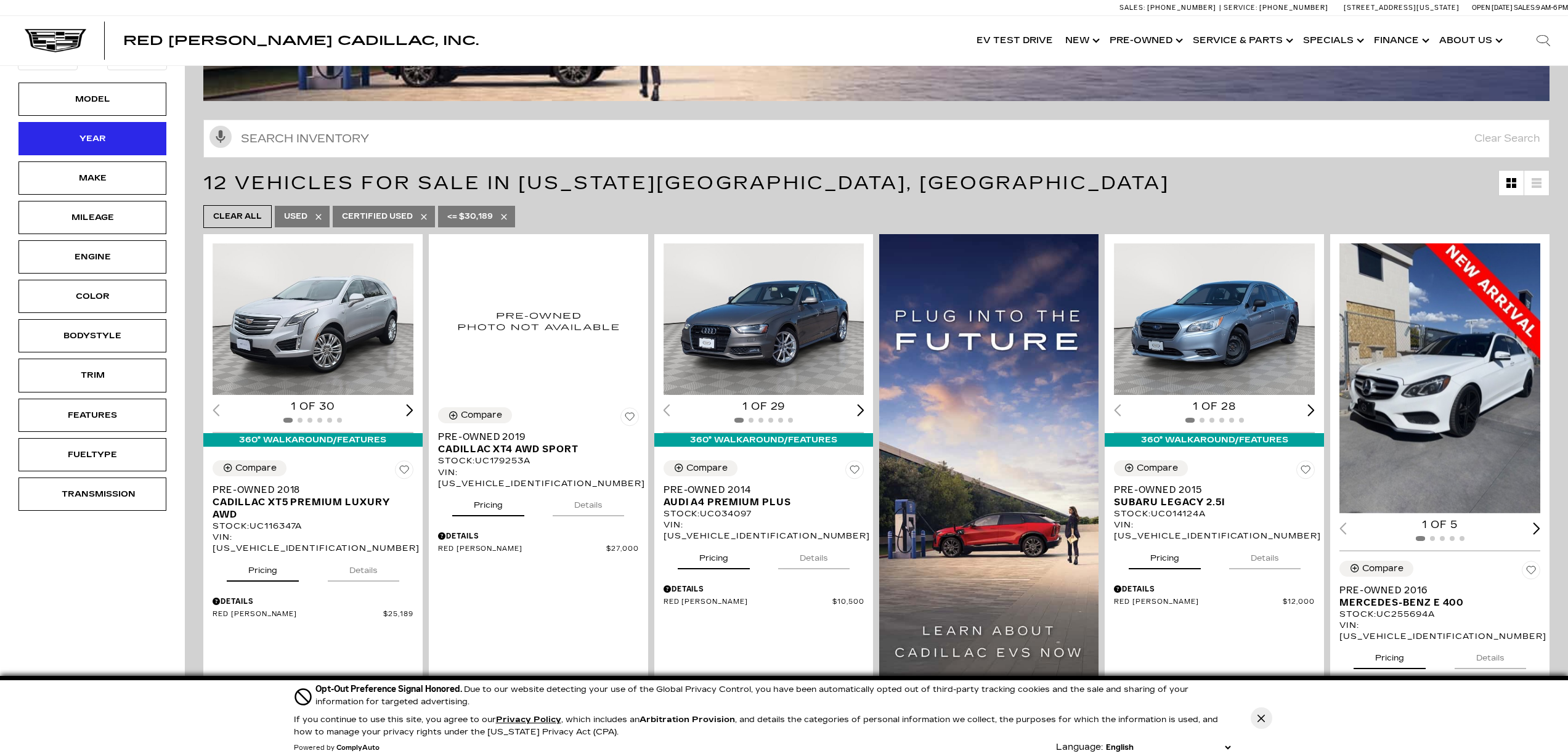
click at [103, 138] on div "Year" at bounding box center [92, 139] width 61 height 14
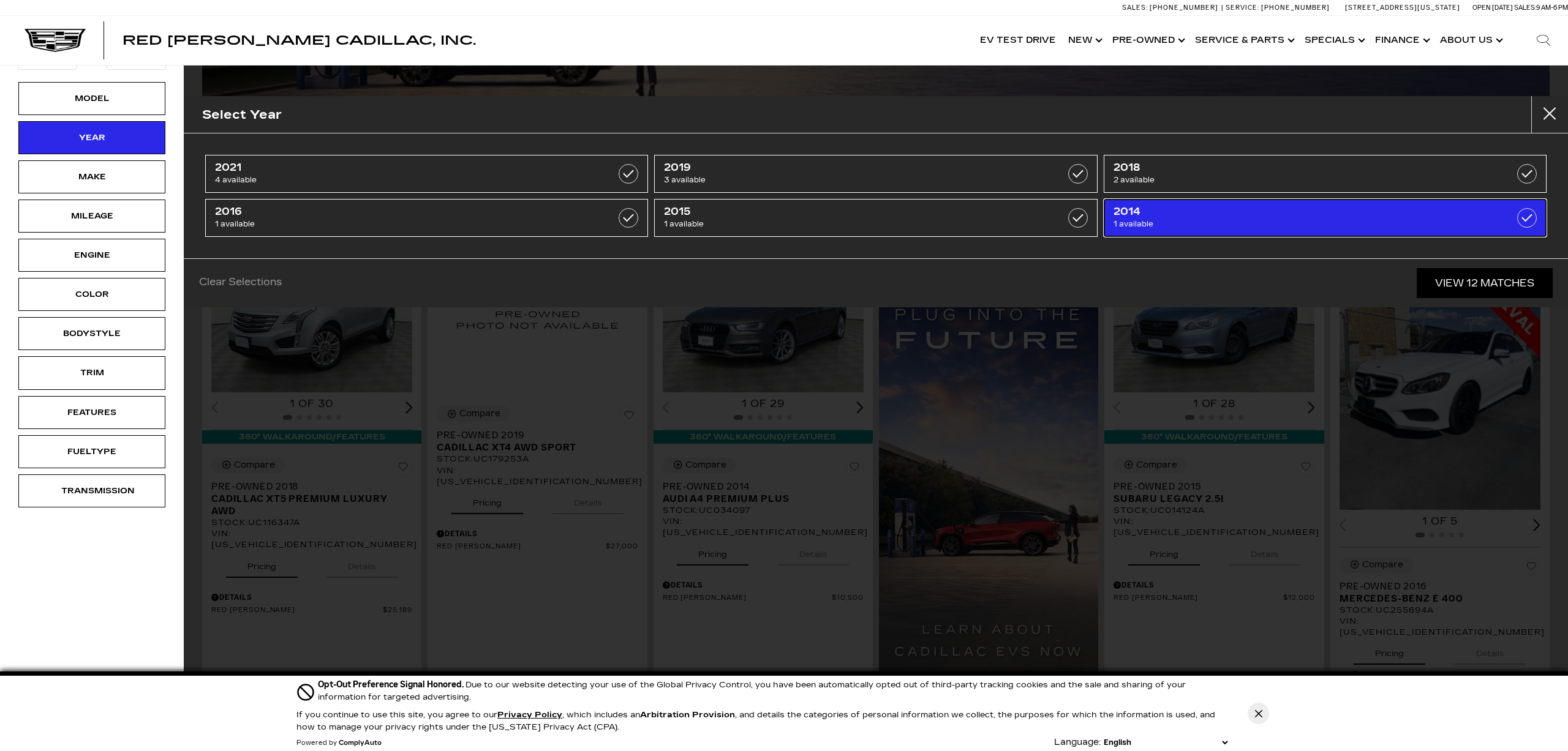
click at [1138, 225] on span "1 available" at bounding box center [1294, 224] width 360 height 12
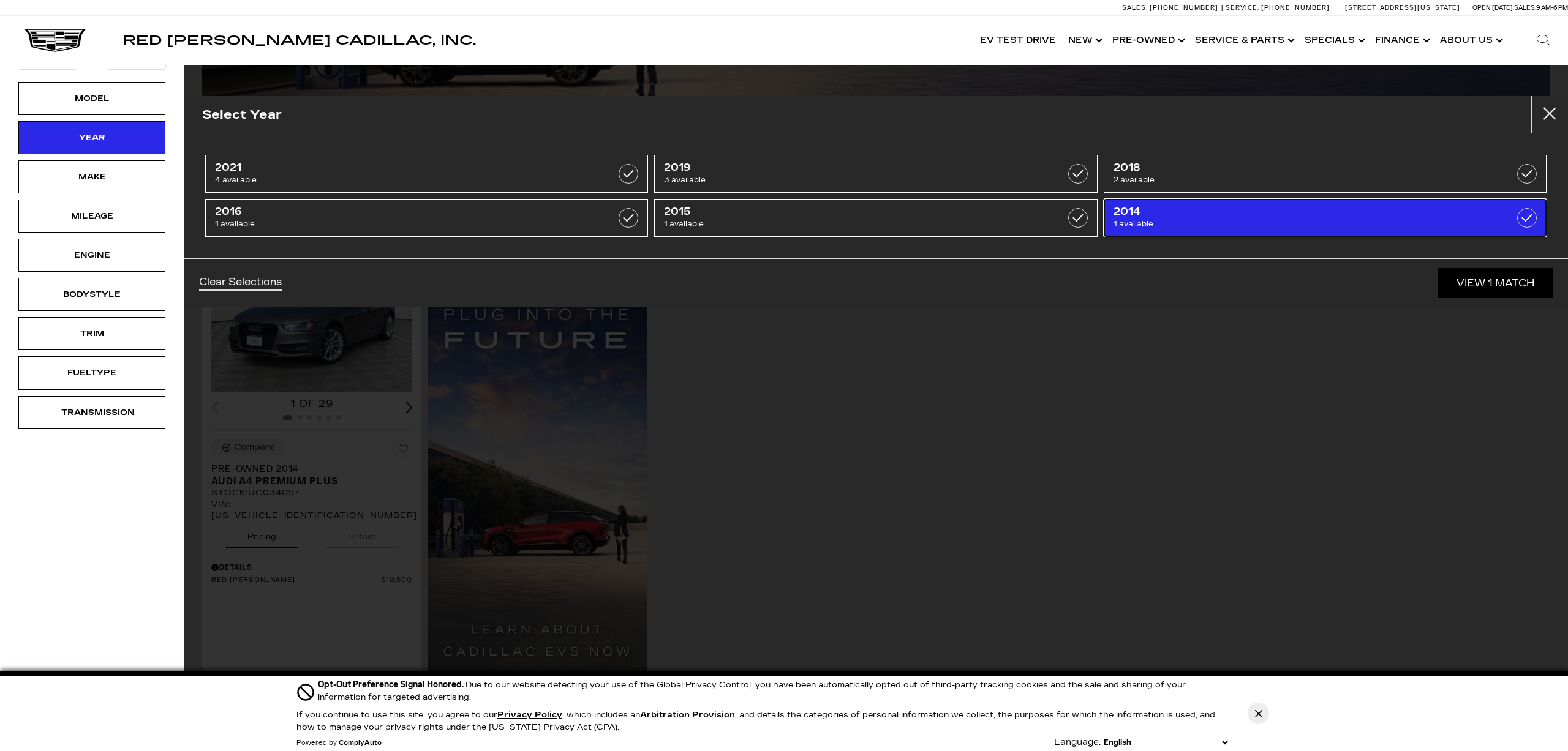
type input "$10,500"
checkbox input "true"
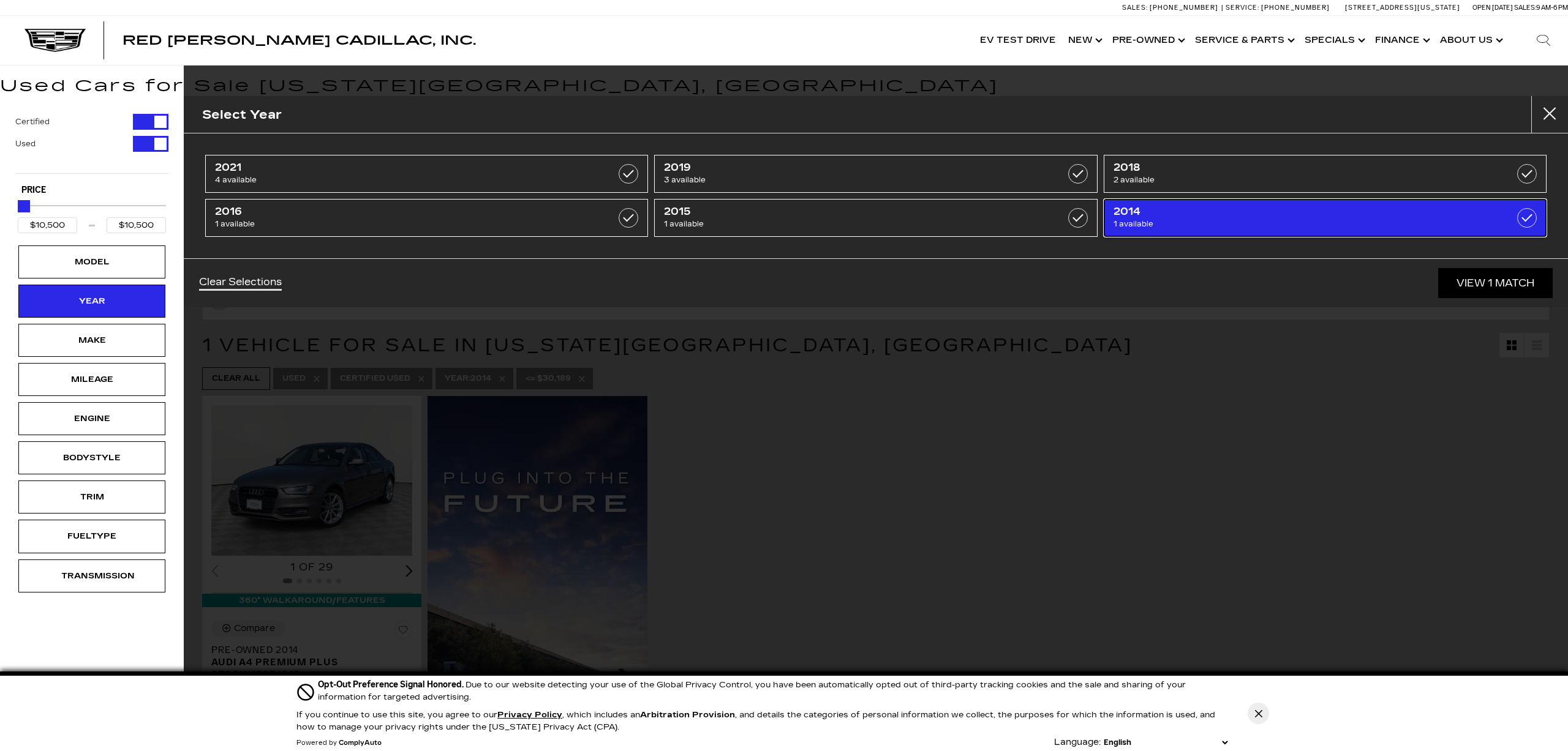
click at [1521, 223] on label at bounding box center [1528, 218] width 20 height 20
type input "$30,189"
checkbox input "false"
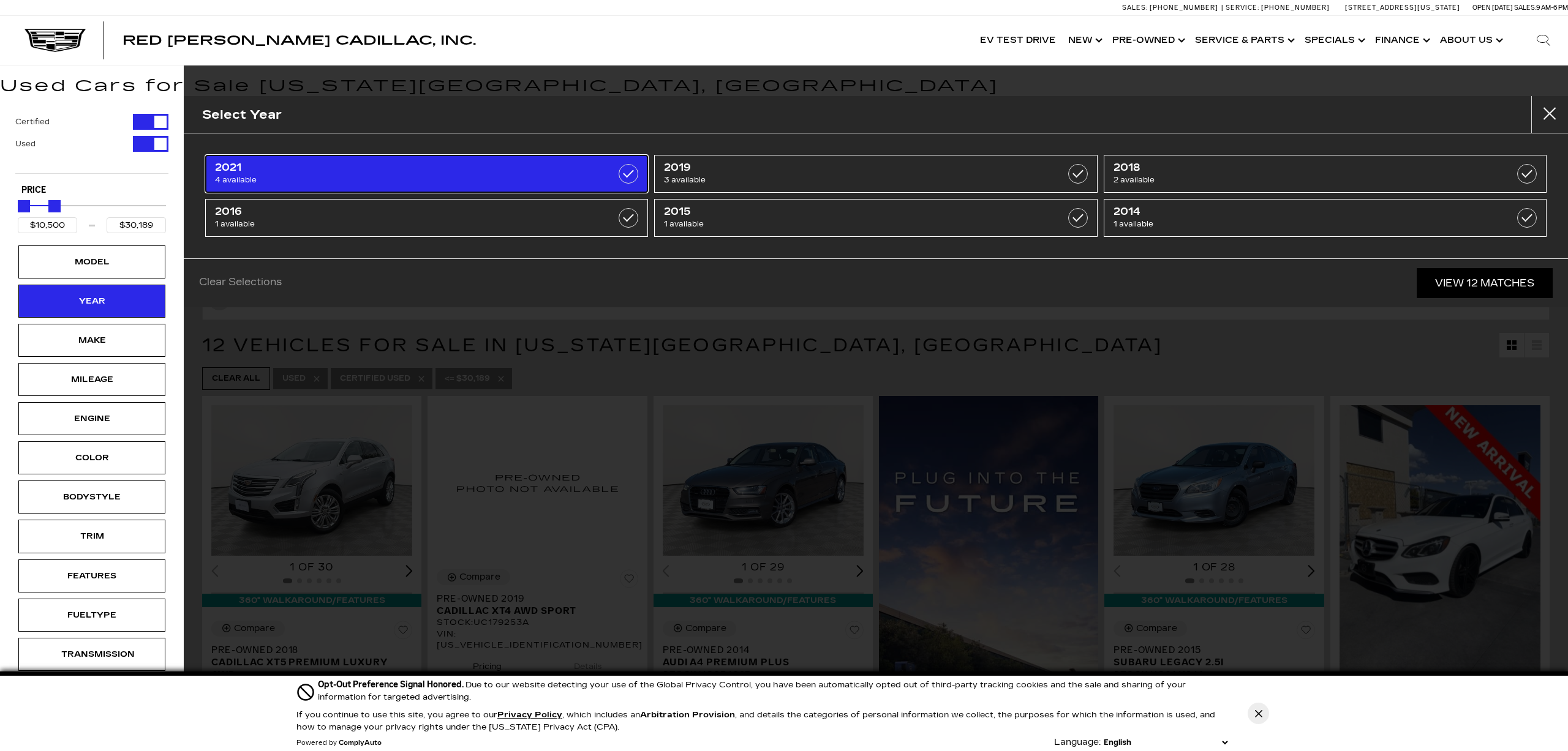
click at [376, 175] on span "4 available" at bounding box center [395, 180] width 360 height 12
type input "$19,000"
checkbox input "true"
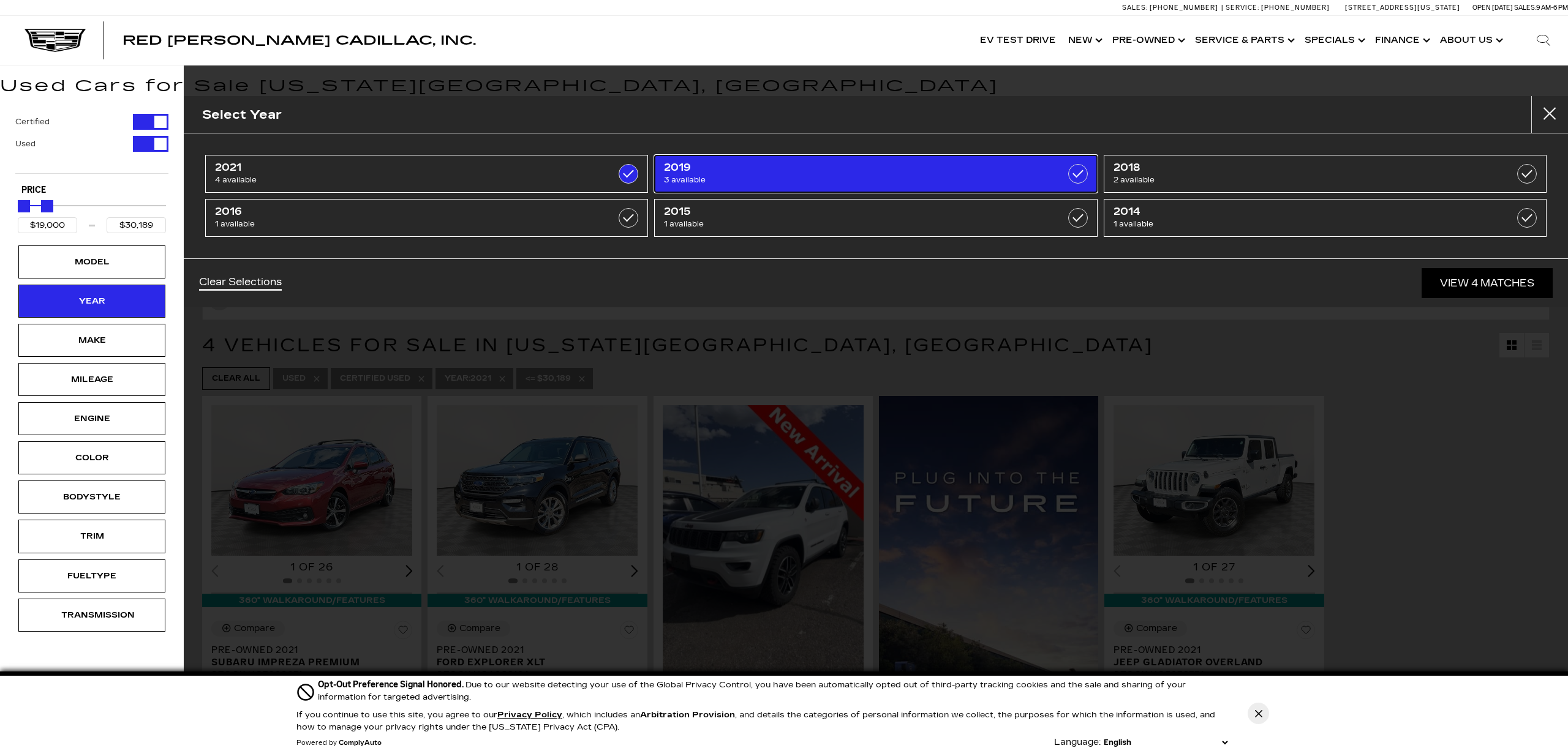
click at [1078, 175] on label at bounding box center [1079, 174] width 20 height 20
checkbox input "true"
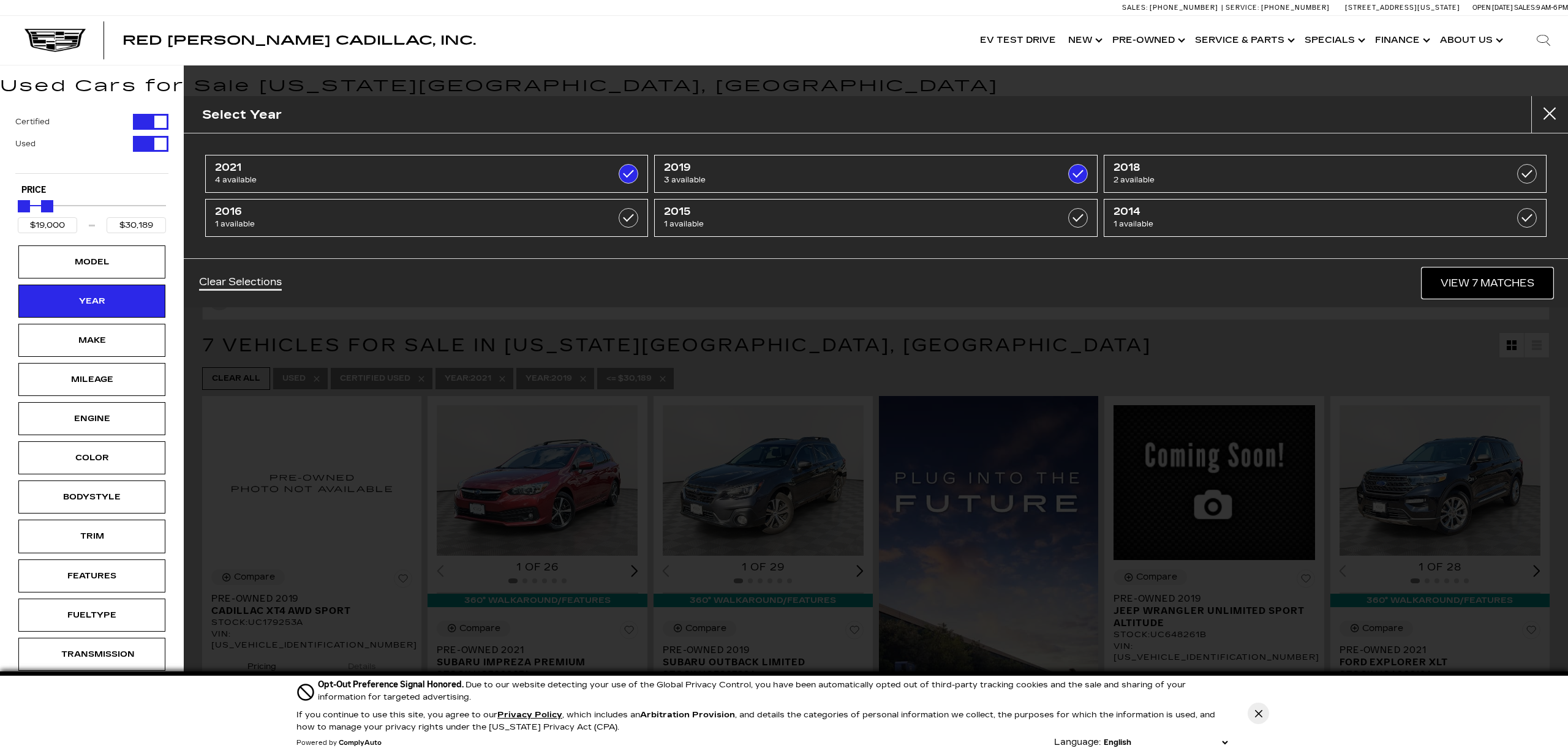
click at [1469, 280] on link "View 7 Matches" at bounding box center [1488, 283] width 131 height 30
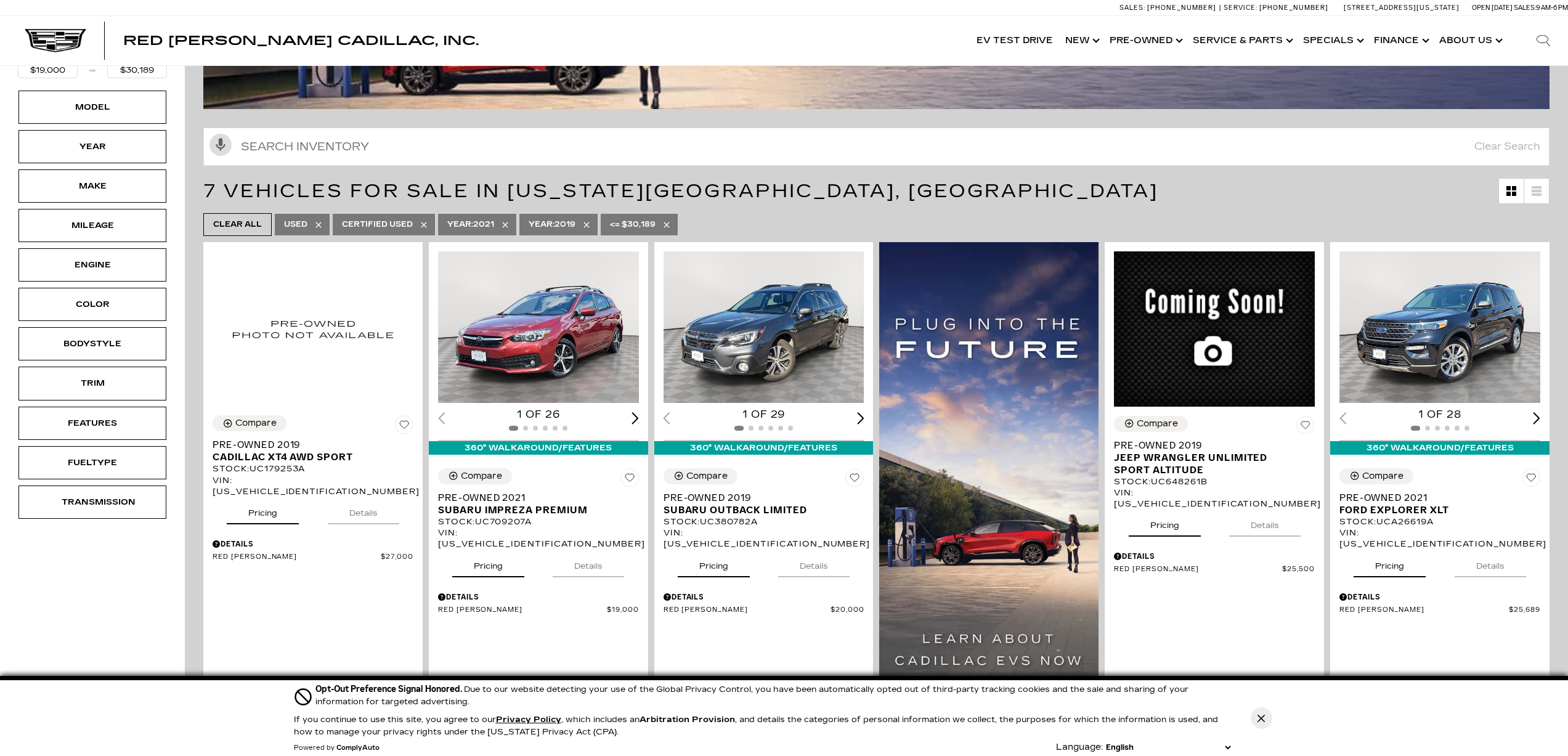
scroll to position [165, 0]
